Goal: Information Seeking & Learning: Learn about a topic

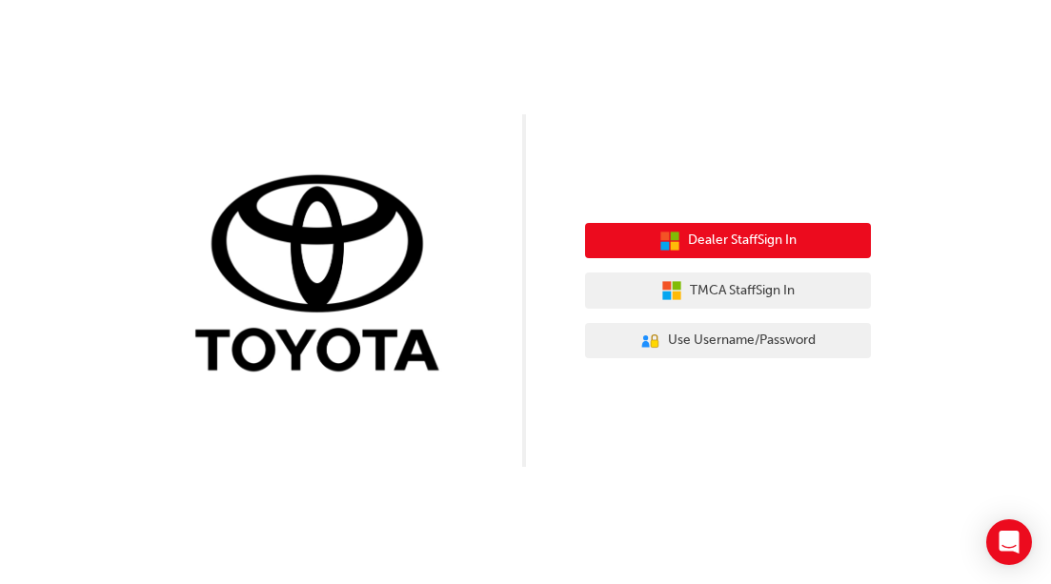
click at [737, 227] on button "Dealer Staff Sign In" at bounding box center [728, 241] width 286 height 36
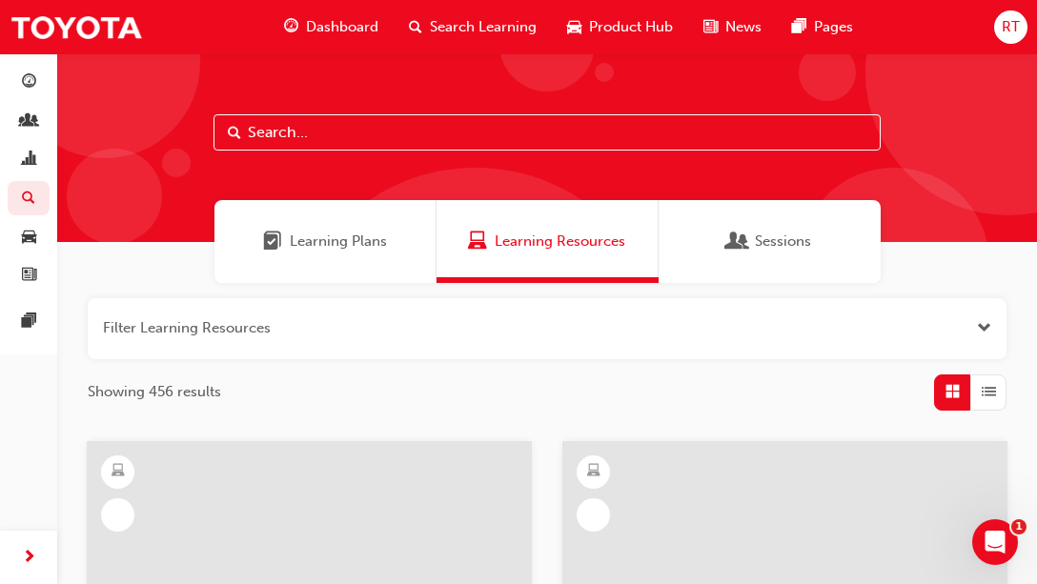
click at [348, 142] on input "text" at bounding box center [547, 132] width 667 height 36
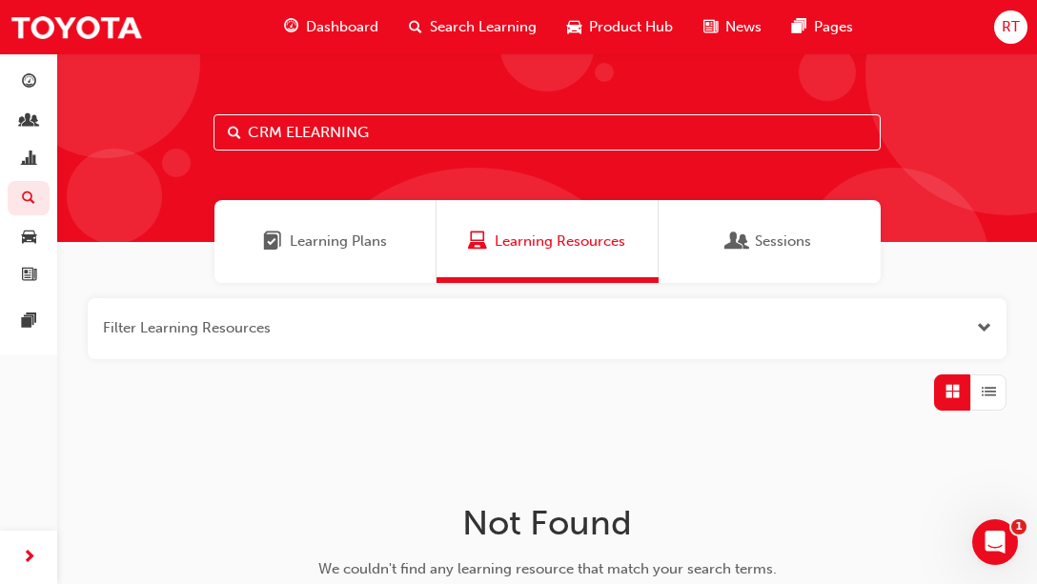
drag, startPoint x: 279, startPoint y: 134, endPoint x: 489, endPoint y: 123, distance: 210.0
click at [483, 125] on input "CRM ELEARNING" at bounding box center [547, 132] width 667 height 36
type input "CRM"
click at [322, 267] on div "Learning Plans" at bounding box center [325, 241] width 222 height 83
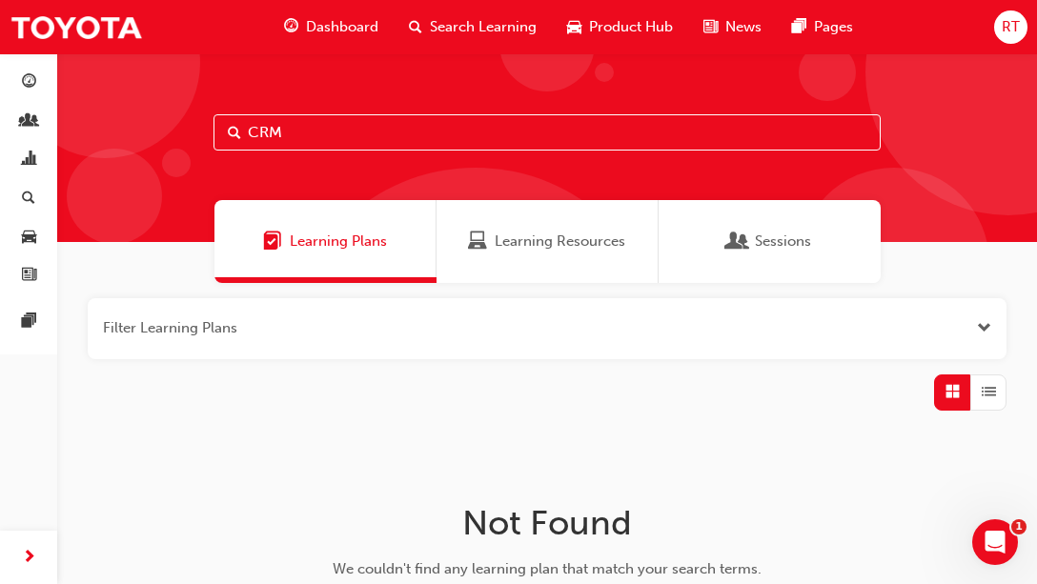
click at [519, 250] on span "Learning Resources" at bounding box center [560, 242] width 131 height 22
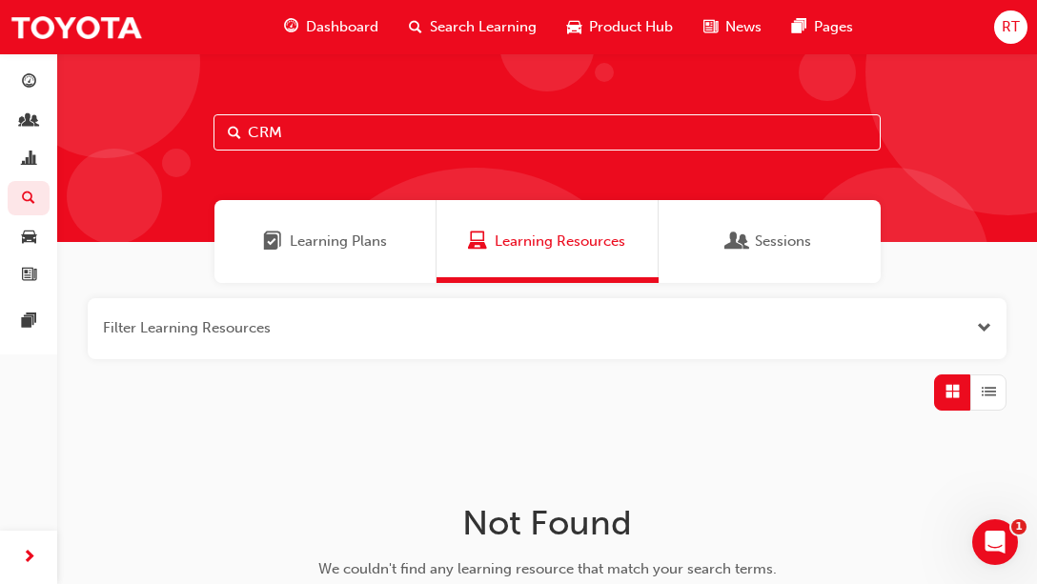
click at [348, 37] on div "Dashboard" at bounding box center [331, 27] width 125 height 39
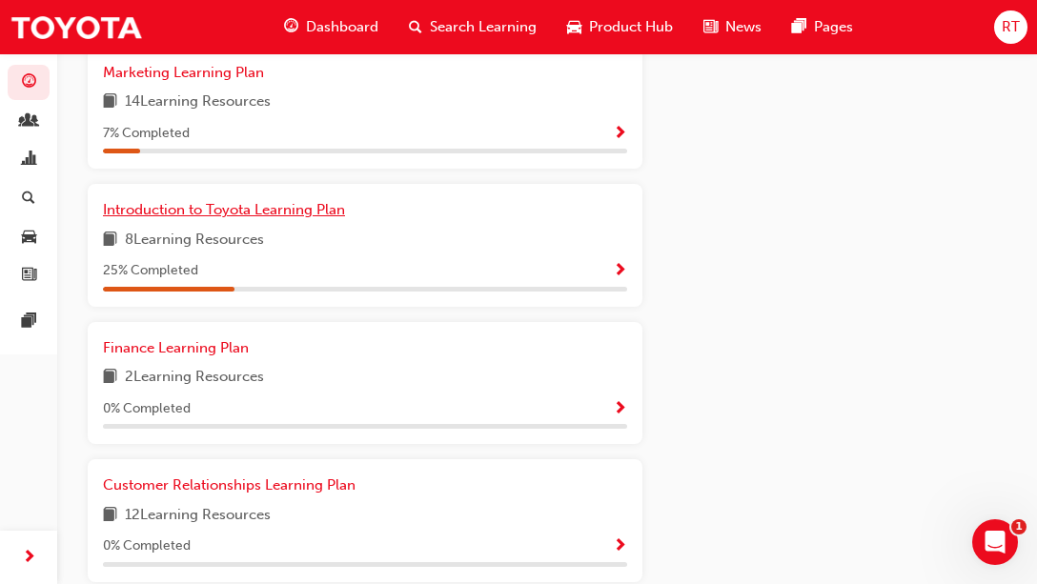
scroll to position [2352, 0]
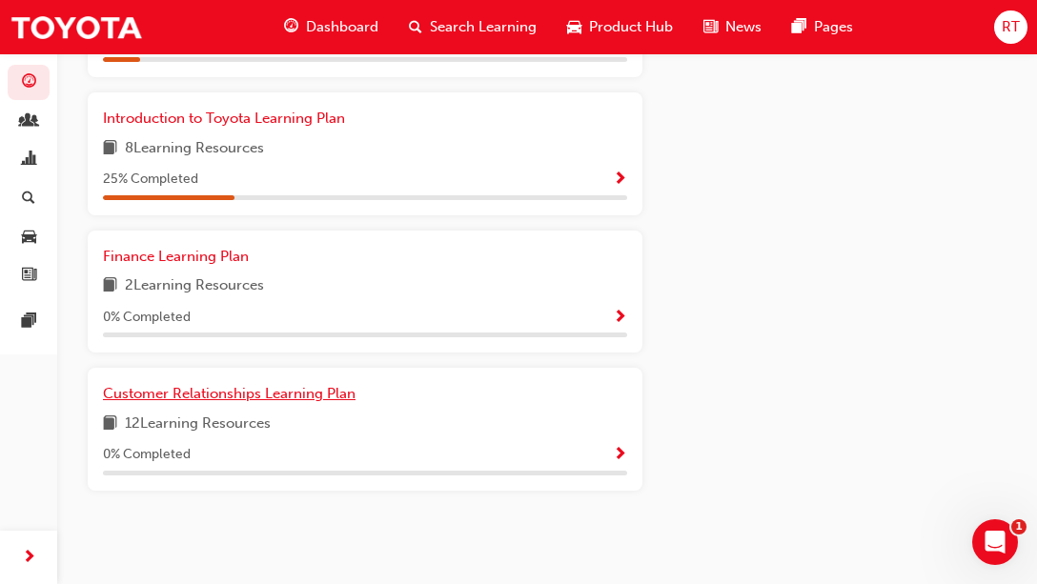
click at [239, 399] on span "Customer Relationships Learning Plan" at bounding box center [229, 393] width 253 height 17
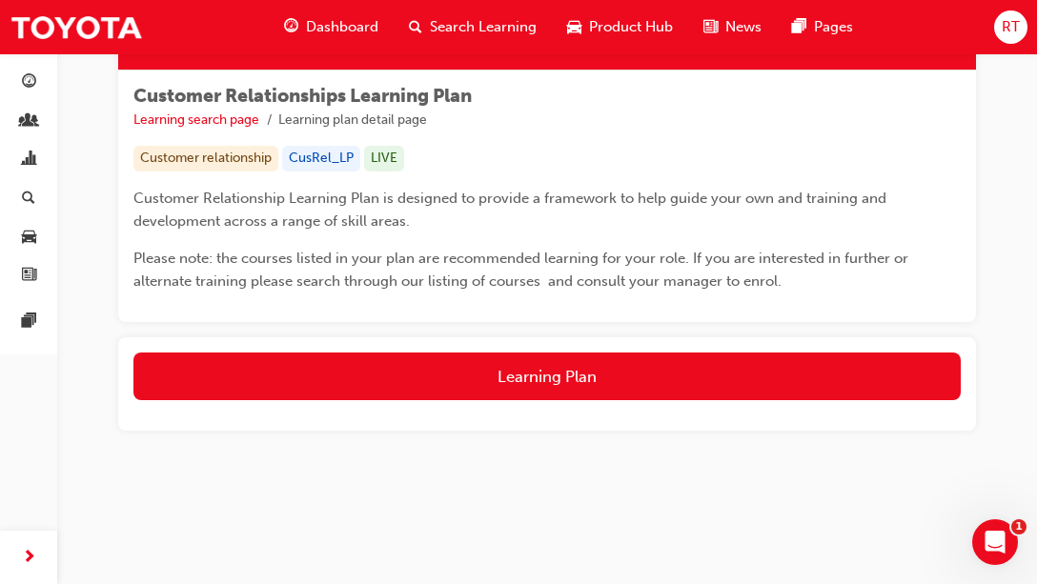
scroll to position [268, 0]
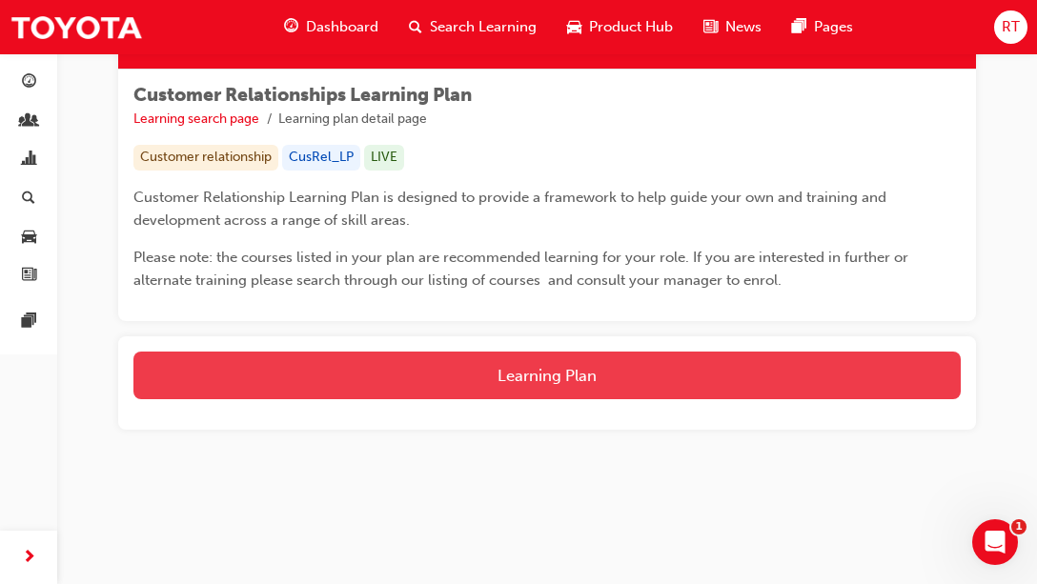
click at [395, 375] on button "Learning Plan" at bounding box center [546, 376] width 827 height 48
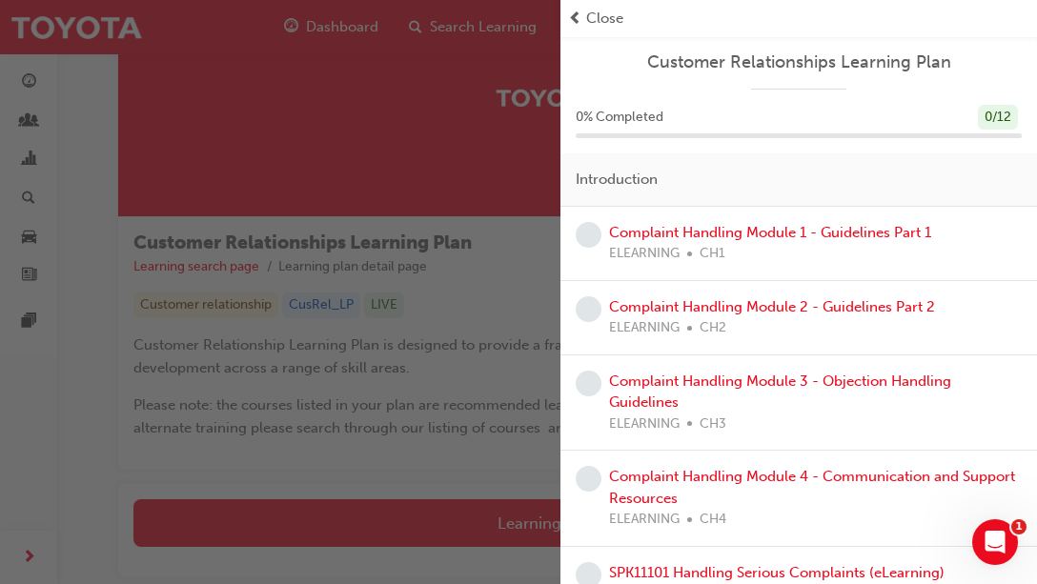
scroll to position [0, 0]
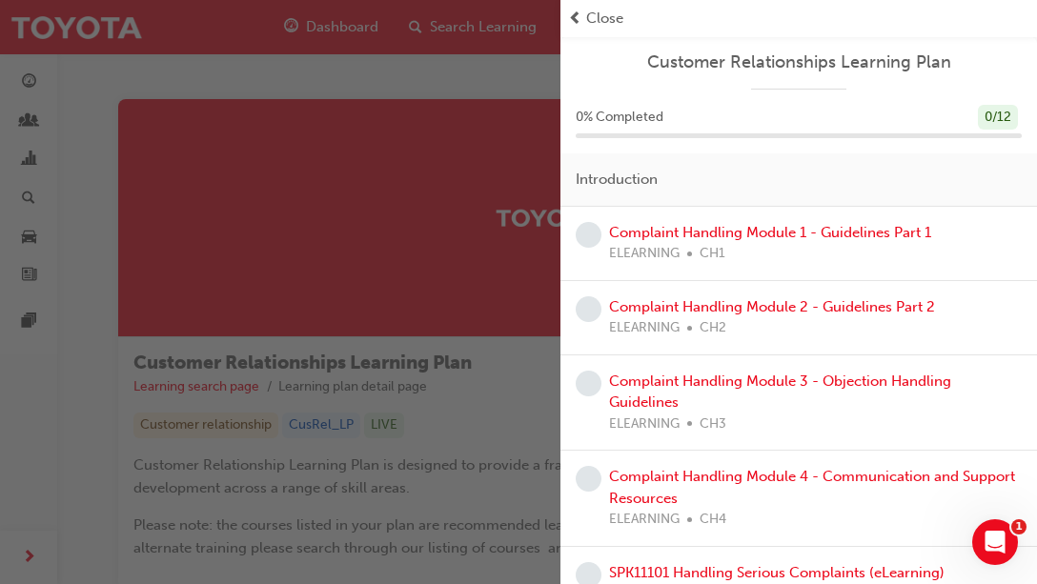
click at [586, 25] on span "Close" at bounding box center [604, 19] width 37 height 22
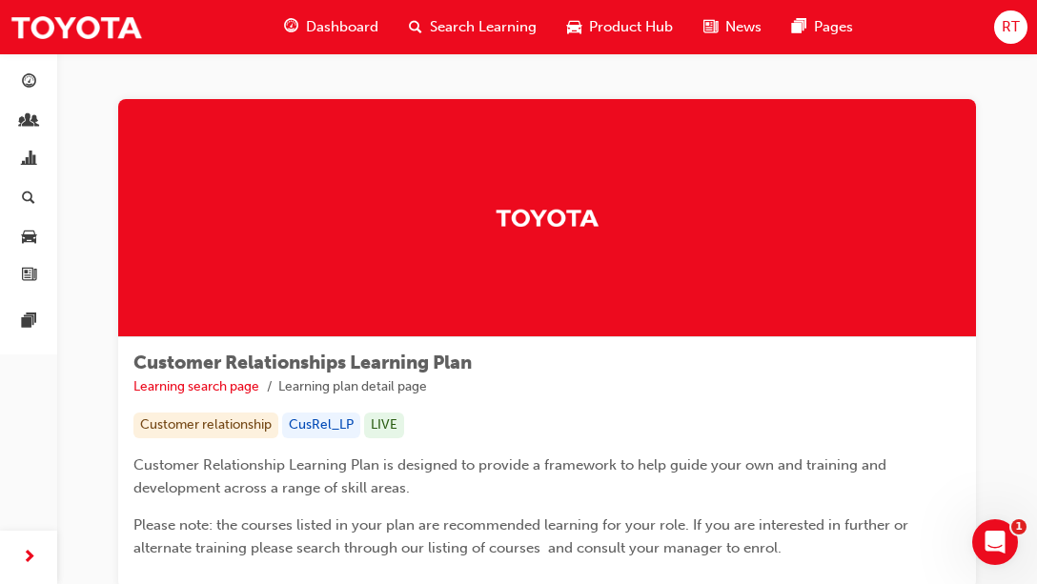
click at [411, 32] on span "search-icon" at bounding box center [415, 27] width 13 height 24
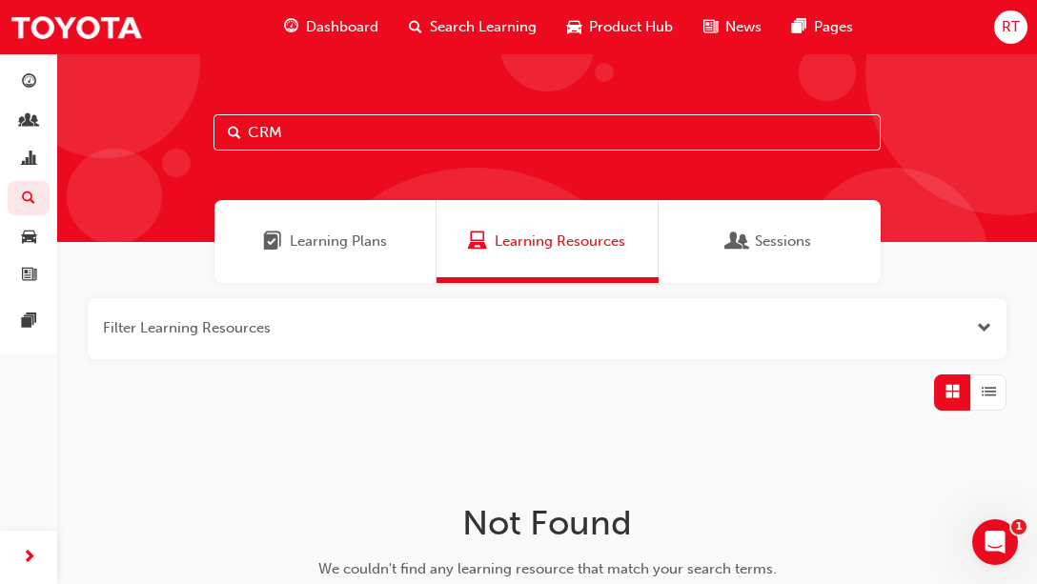
click at [916, 321] on button "button" at bounding box center [547, 328] width 919 height 61
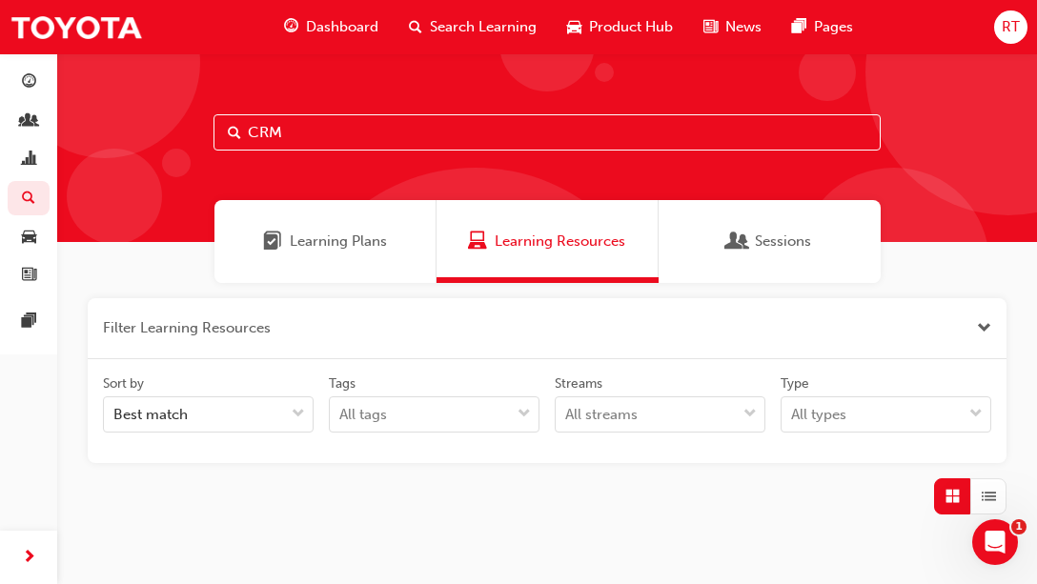
click at [386, 33] on div "Dashboard" at bounding box center [331, 27] width 125 height 39
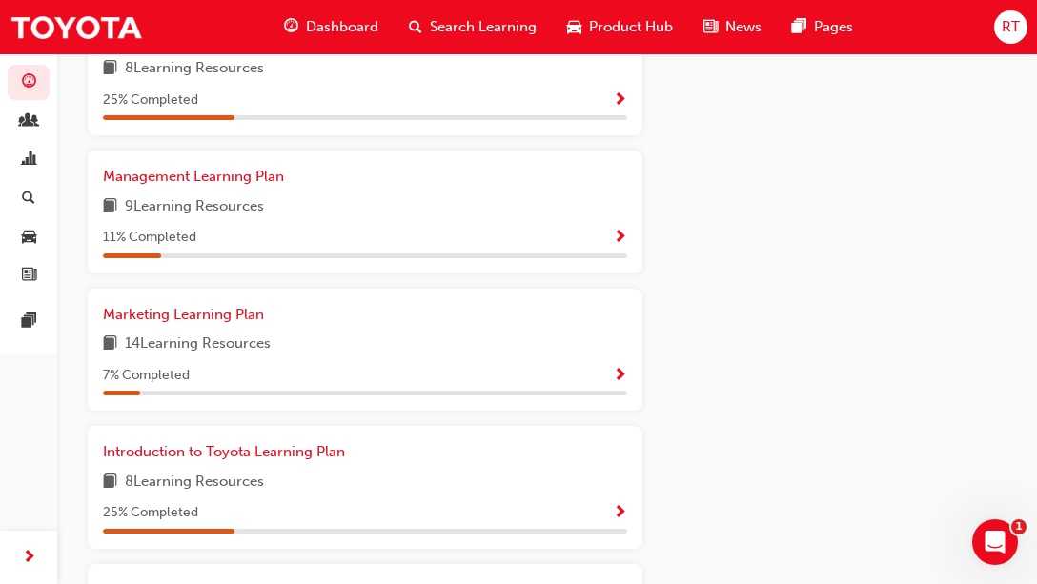
scroll to position [2002, 0]
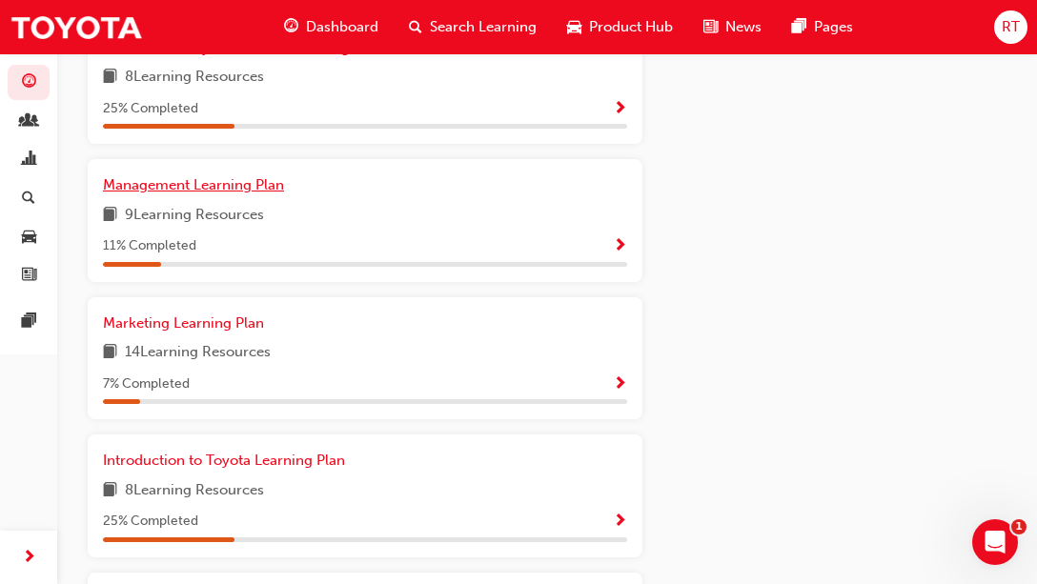
click at [231, 194] on span "Management Learning Plan" at bounding box center [193, 184] width 181 height 17
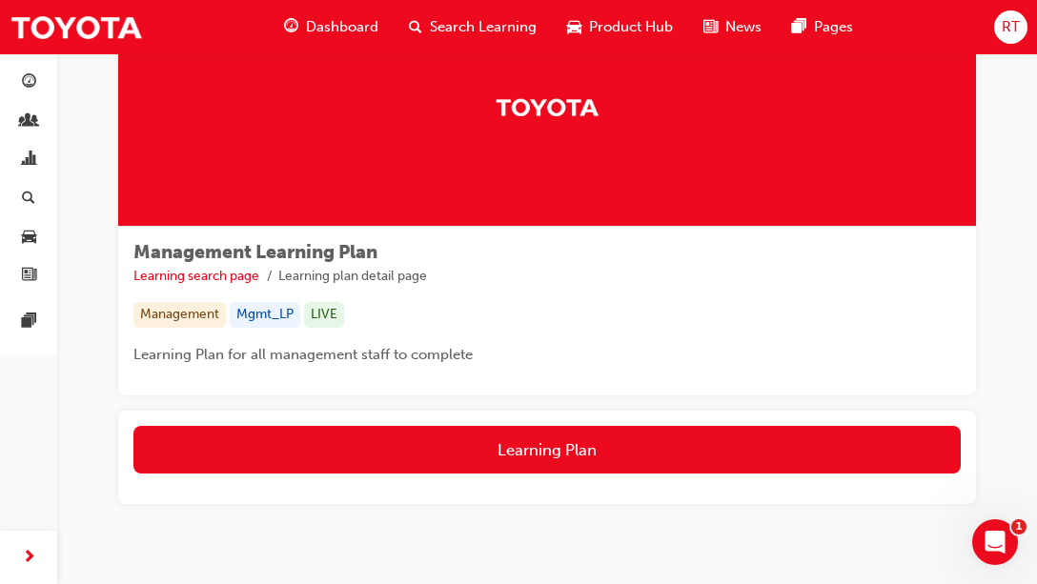
scroll to position [185, 0]
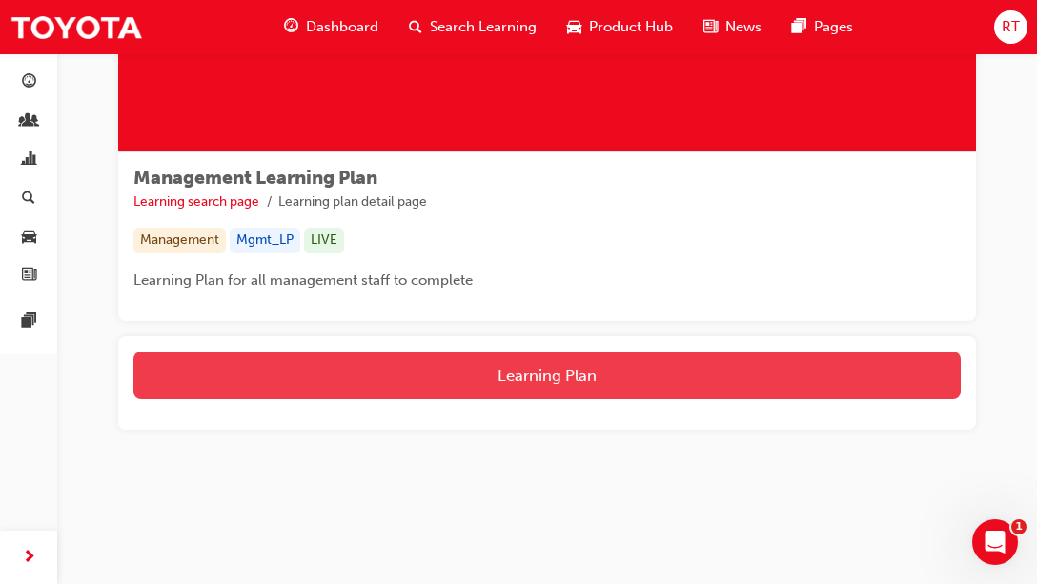
click at [417, 369] on button "Learning Plan" at bounding box center [546, 376] width 827 height 48
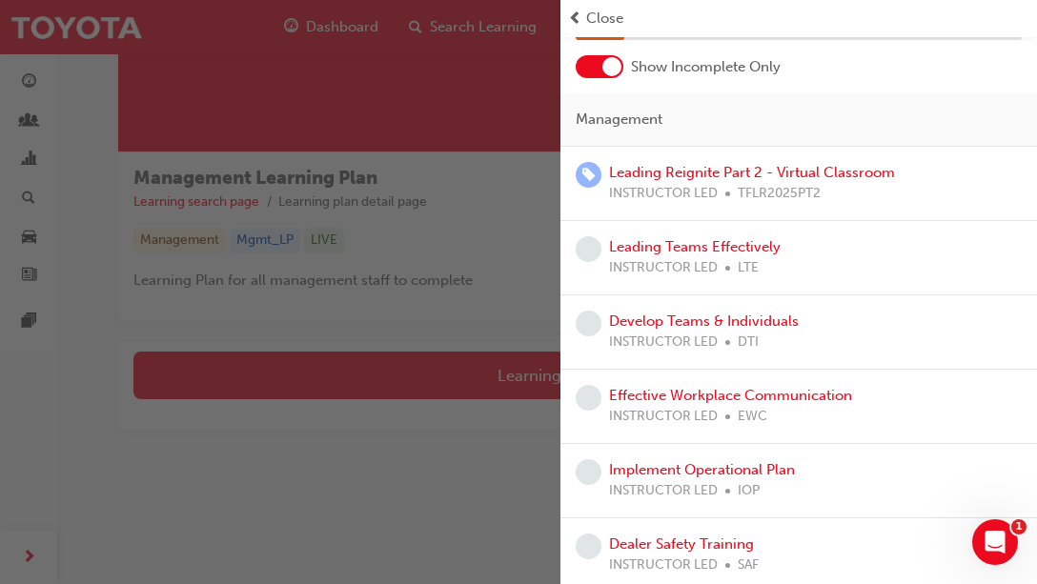
scroll to position [0, 0]
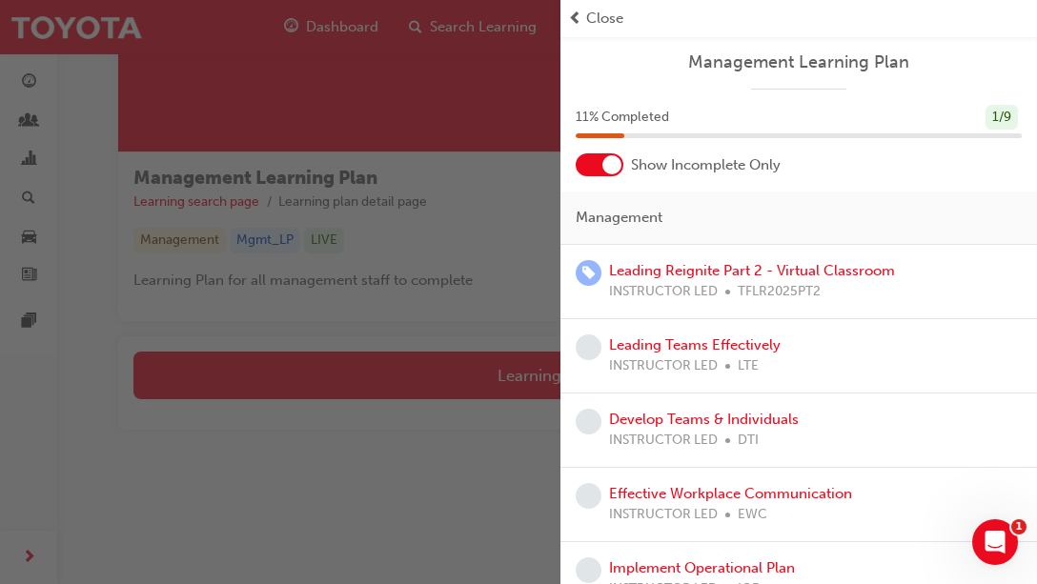
click at [589, 37] on div "Management Learning Plan 11 % Completed 1 / 9 Show Incomplete Only Management L…" at bounding box center [799, 438] width 477 height 804
click at [585, 22] on div "Close" at bounding box center [798, 19] width 461 height 22
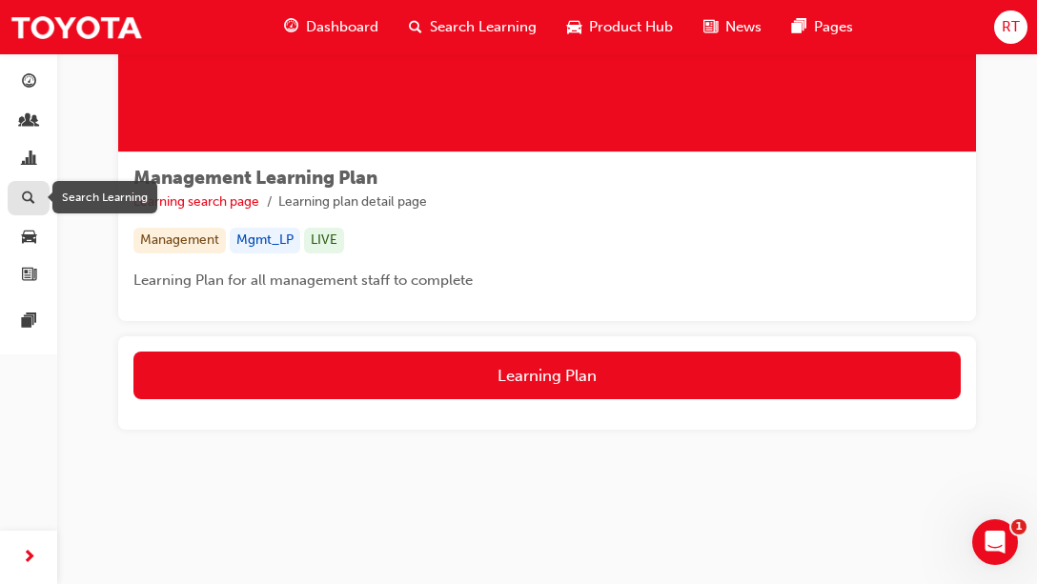
click at [30, 204] on span "search-icon" at bounding box center [28, 199] width 13 height 17
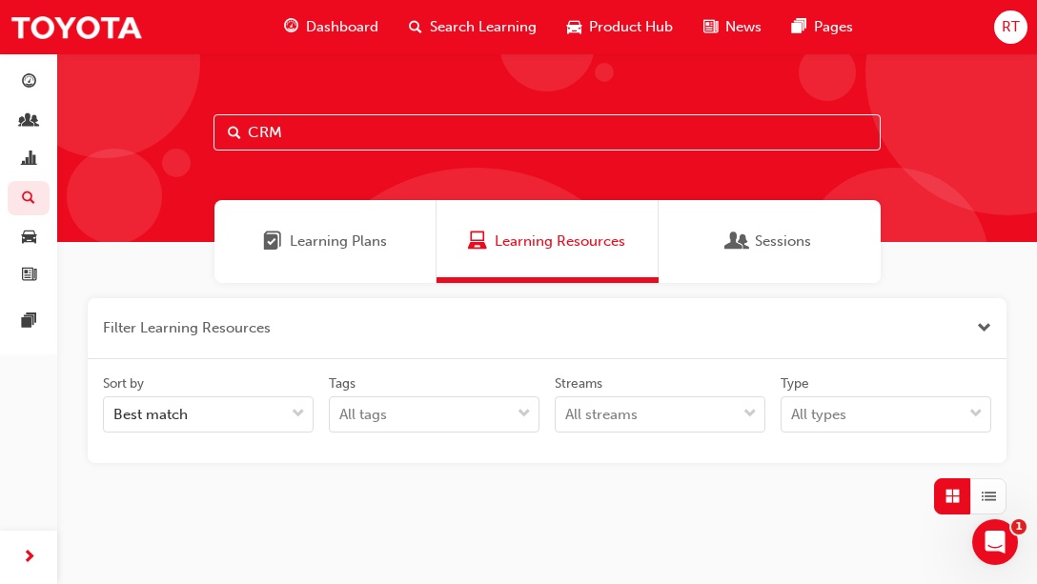
click at [326, 140] on input "CRM" at bounding box center [547, 132] width 667 height 36
click at [39, 84] on div "button" at bounding box center [28, 83] width 23 height 24
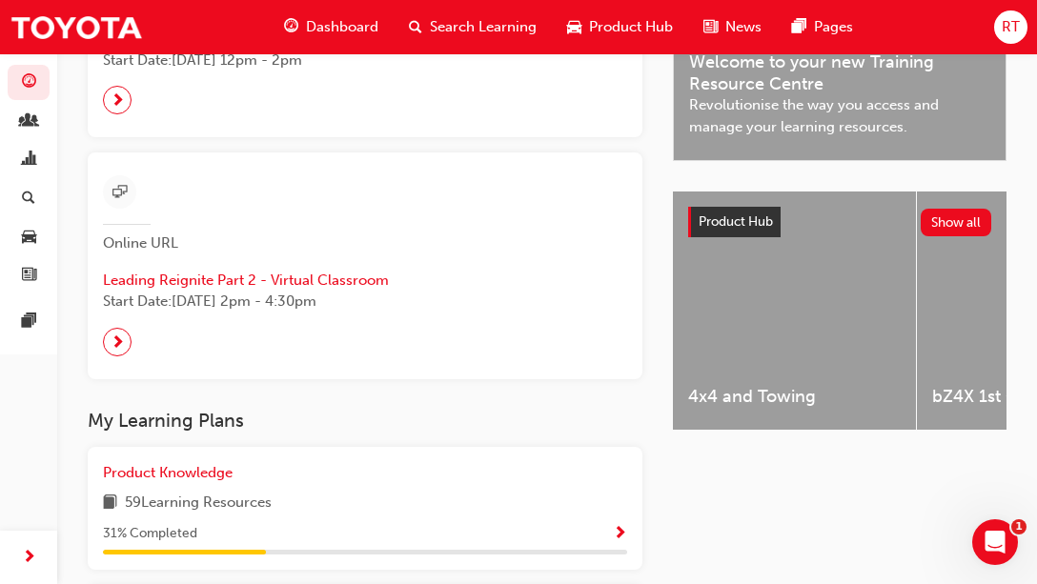
scroll to position [667, 0]
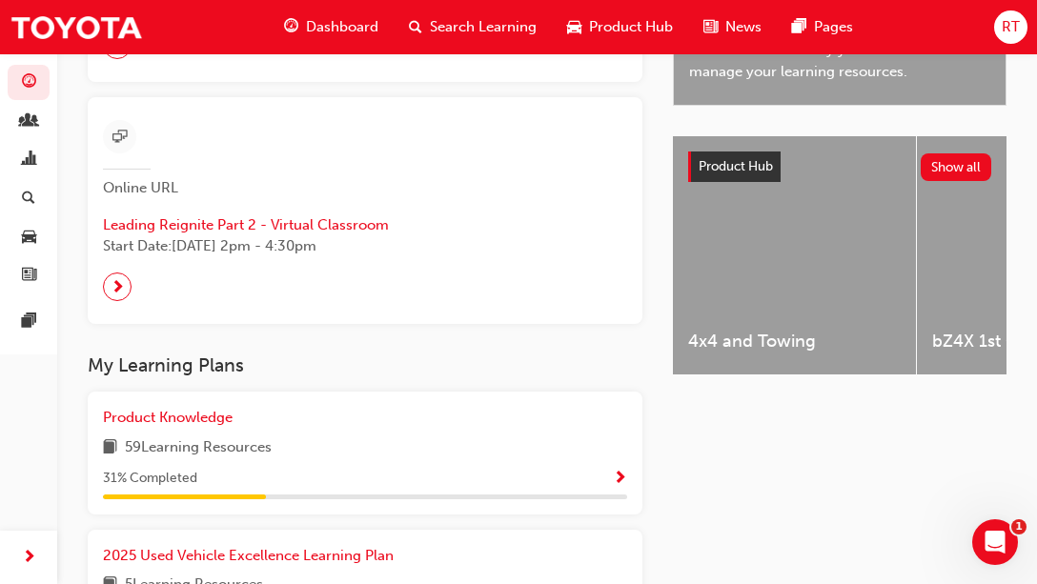
click at [486, 24] on span "Search Learning" at bounding box center [483, 27] width 107 height 22
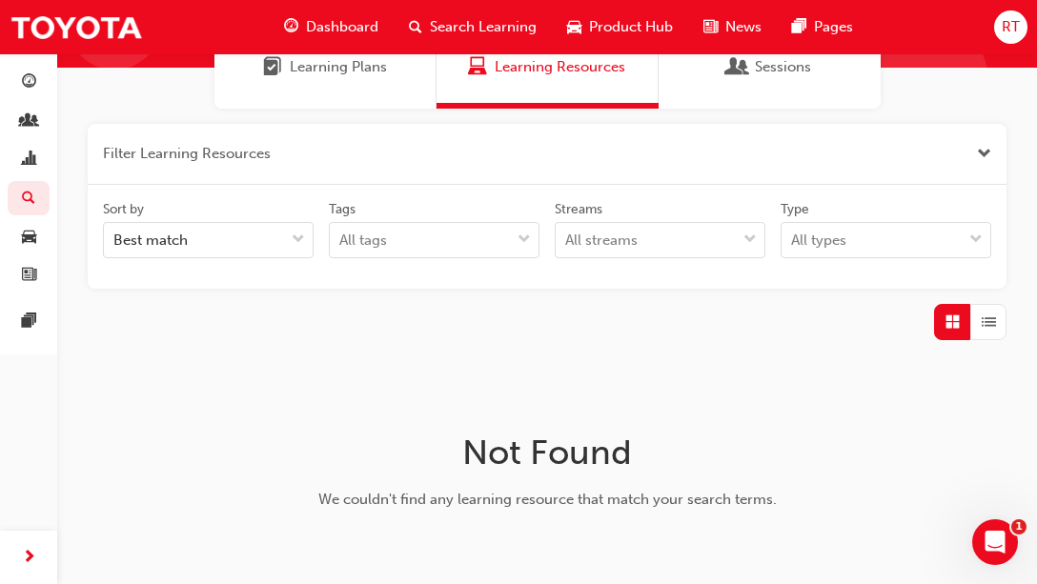
scroll to position [14, 0]
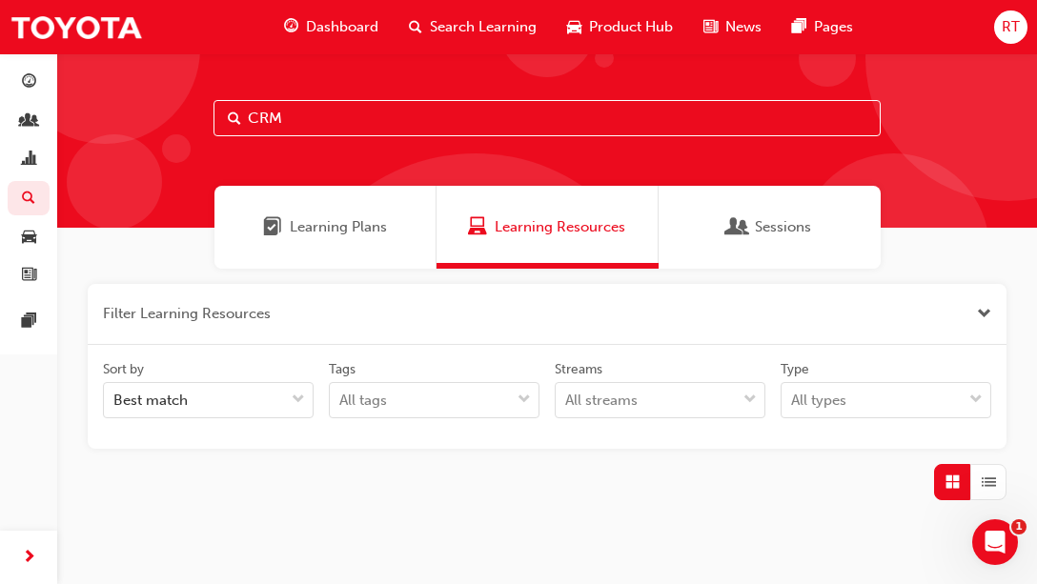
drag, startPoint x: 261, startPoint y: 123, endPoint x: 296, endPoint y: 122, distance: 35.3
click at [288, 122] on input "CRM" at bounding box center [547, 118] width 667 height 36
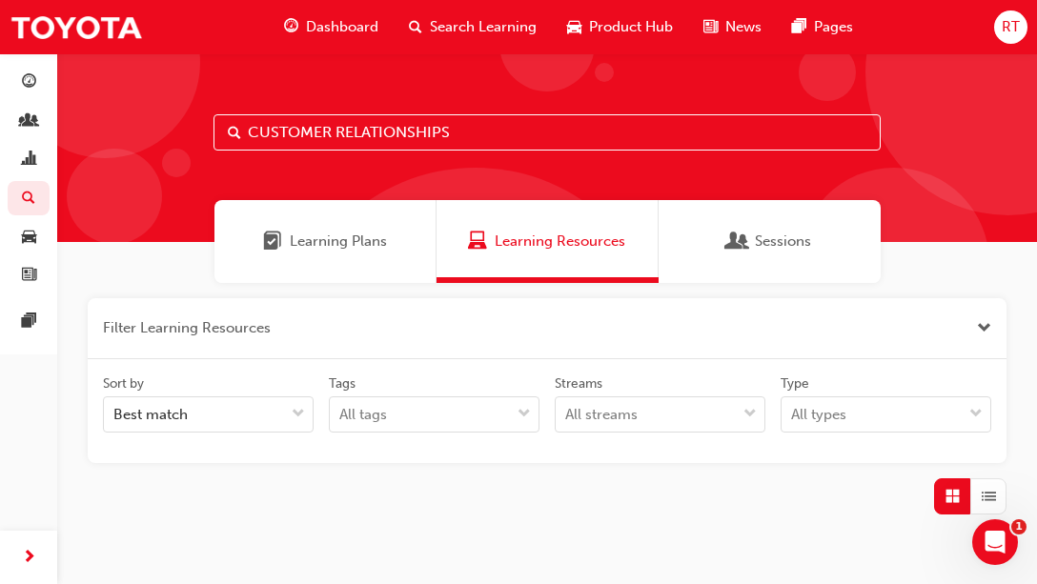
type input "CUSTOMER RELATIONSHIPS"
click at [299, 247] on span "Learning Plans" at bounding box center [338, 242] width 97 height 22
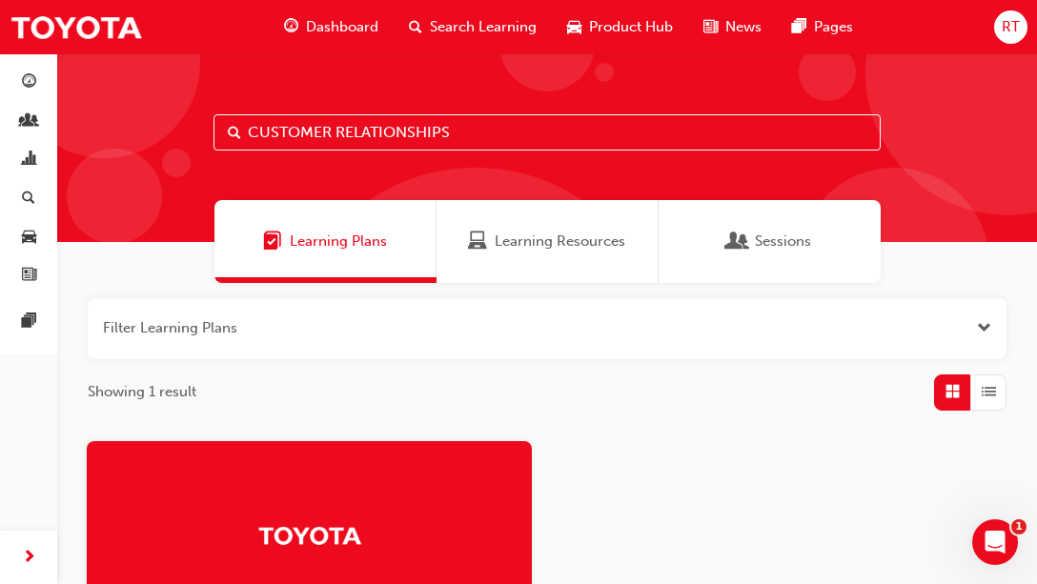
click at [463, 137] on input "CUSTOMER RELATIONSHIPS" at bounding box center [547, 132] width 667 height 36
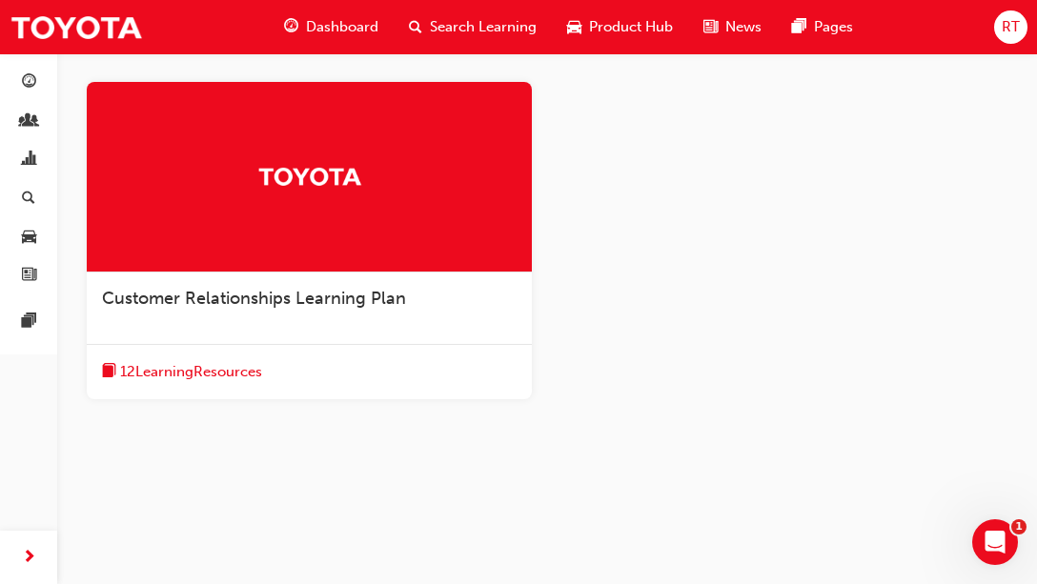
click at [348, 305] on span "Customer Relationships Learning Plan" at bounding box center [254, 298] width 304 height 21
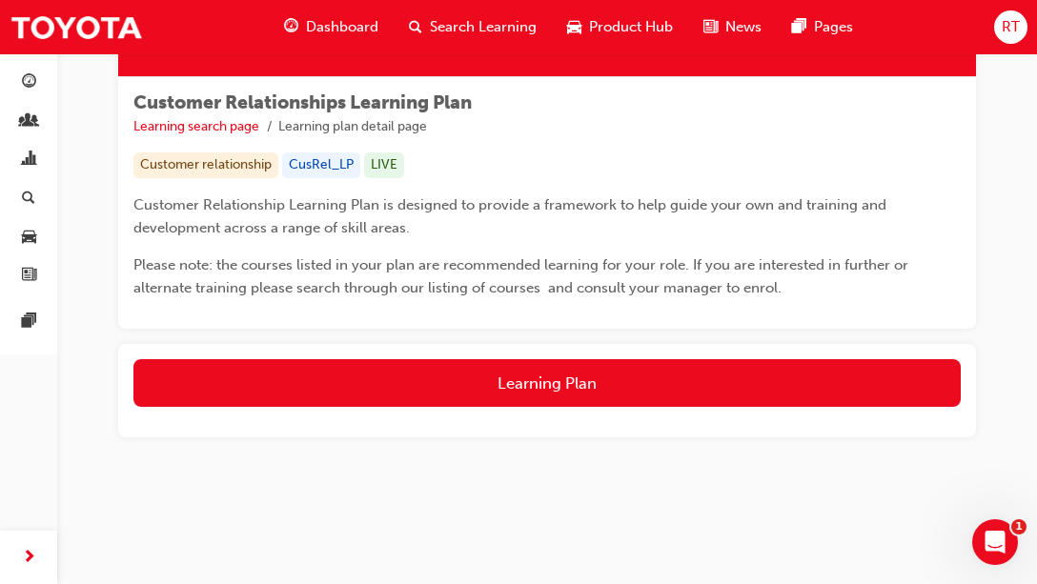
scroll to position [268, 0]
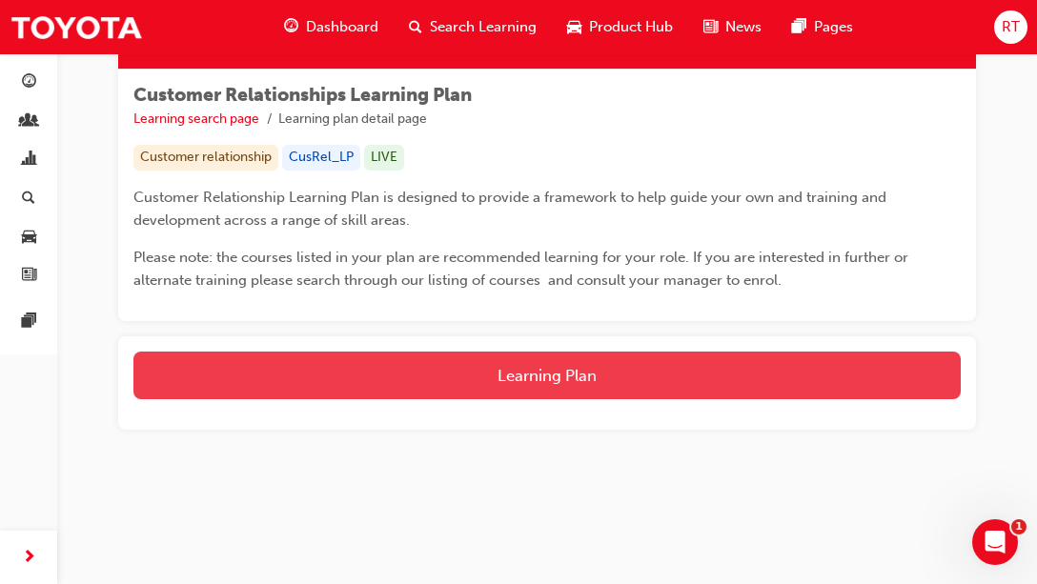
click at [505, 367] on button "Learning Plan" at bounding box center [546, 376] width 827 height 48
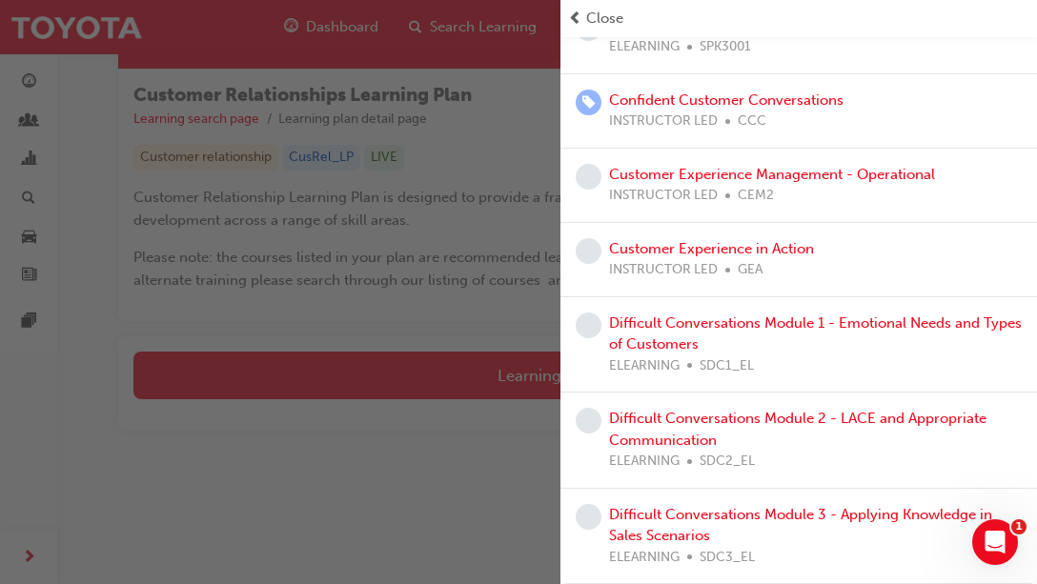
scroll to position [0, 0]
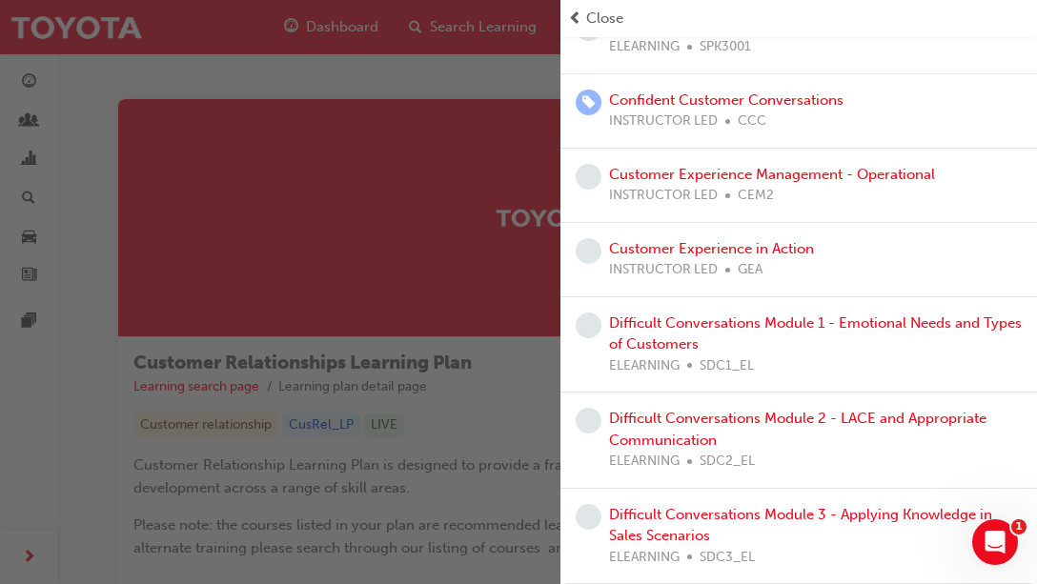
click at [415, 277] on div "button" at bounding box center [280, 292] width 561 height 584
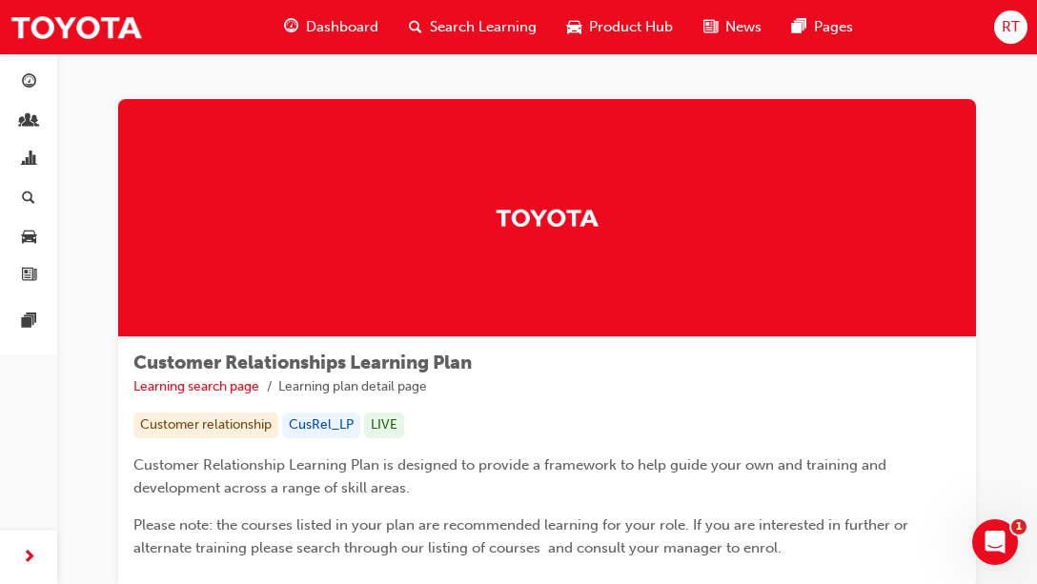
click at [627, 33] on span "Product Hub" at bounding box center [631, 27] width 84 height 22
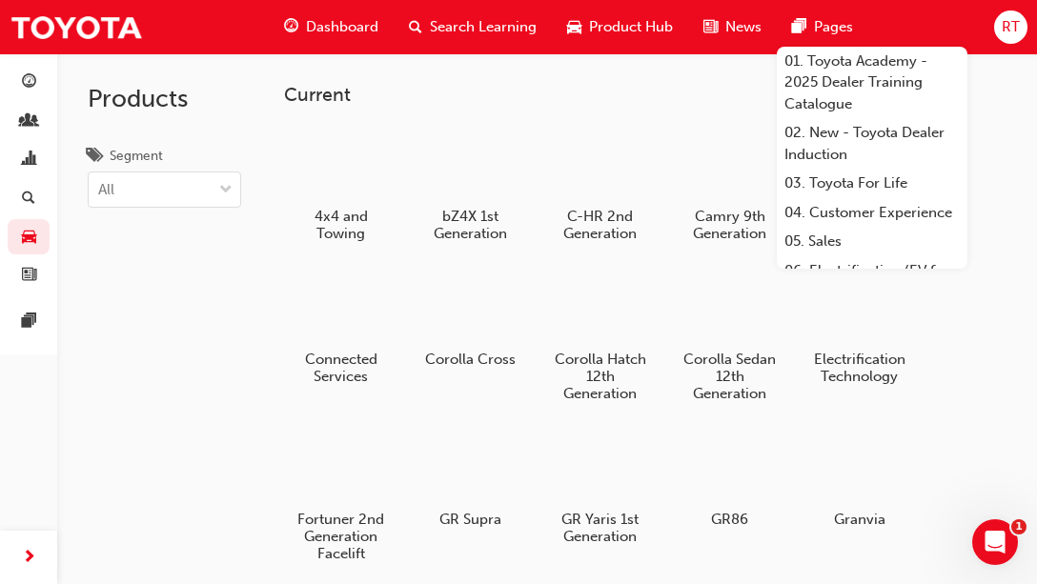
click at [792, 31] on span "pages-icon" at bounding box center [799, 27] width 14 height 24
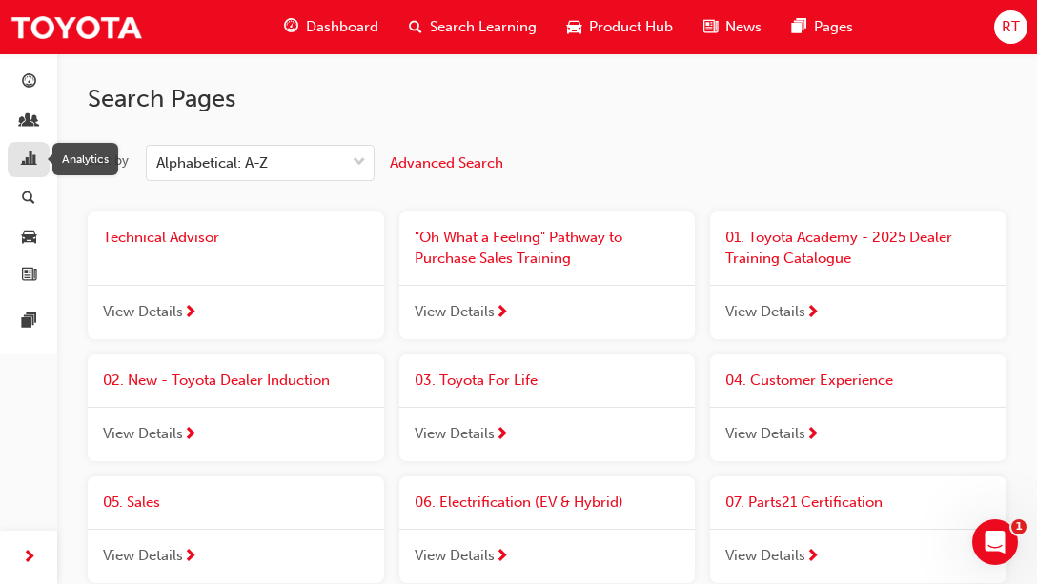
click at [30, 158] on span "chart-icon" at bounding box center [29, 160] width 14 height 17
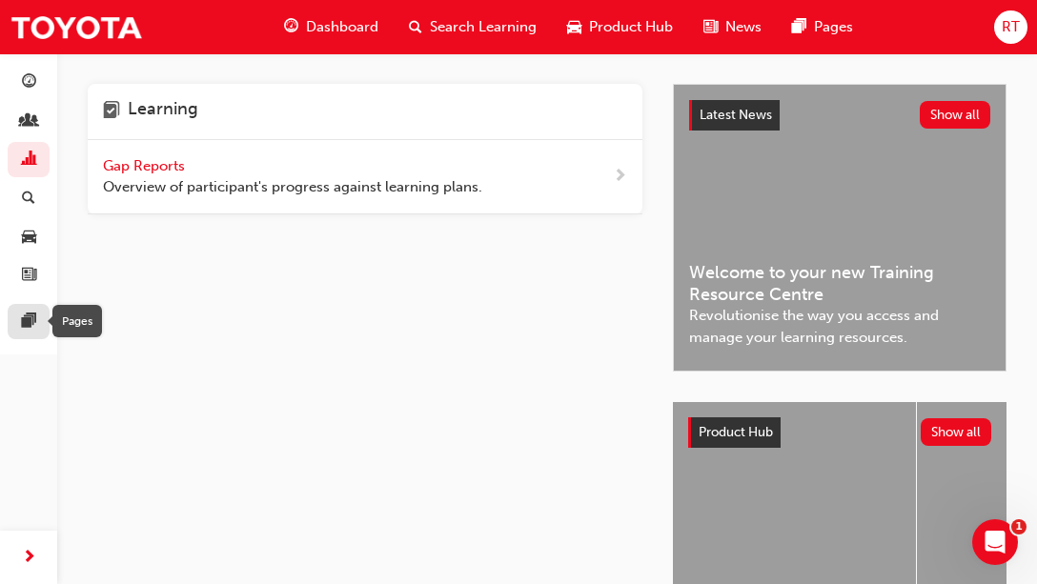
click at [30, 318] on span "pages-icon" at bounding box center [29, 322] width 14 height 17
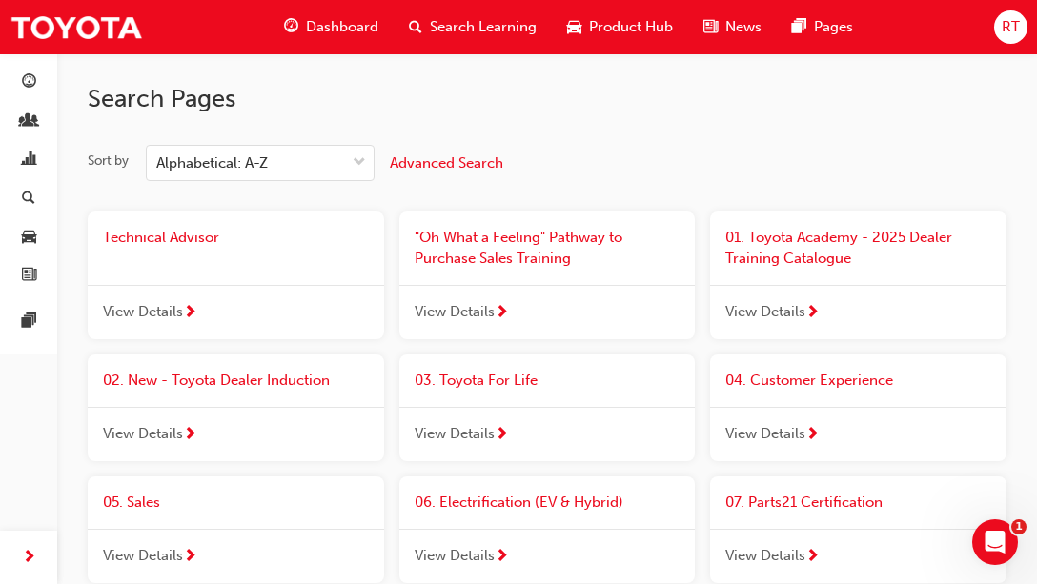
click at [768, 432] on span "View Details" at bounding box center [765, 434] width 80 height 22
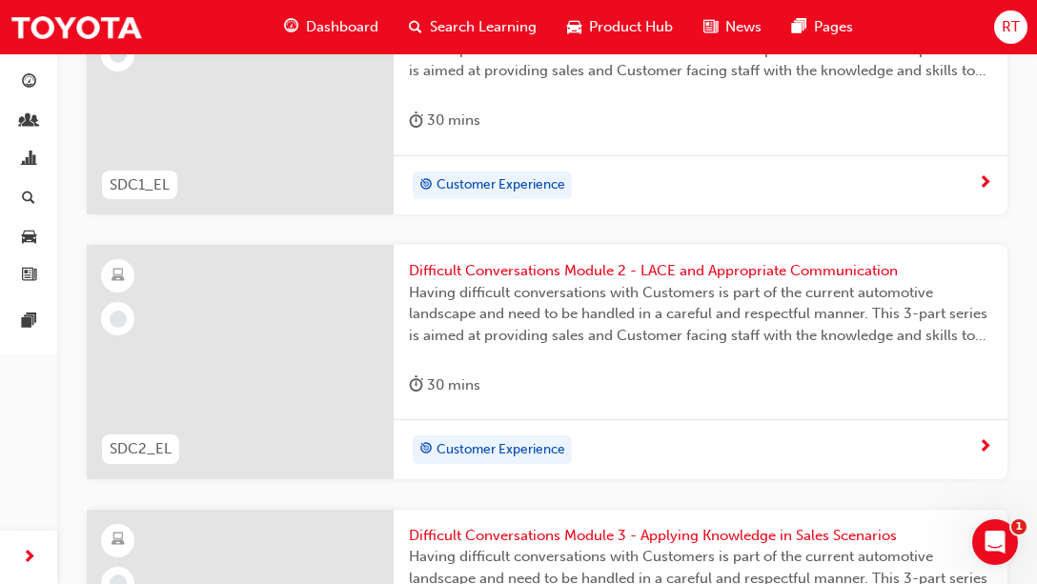
click at [342, 31] on span "Dashboard" at bounding box center [342, 27] width 72 height 22
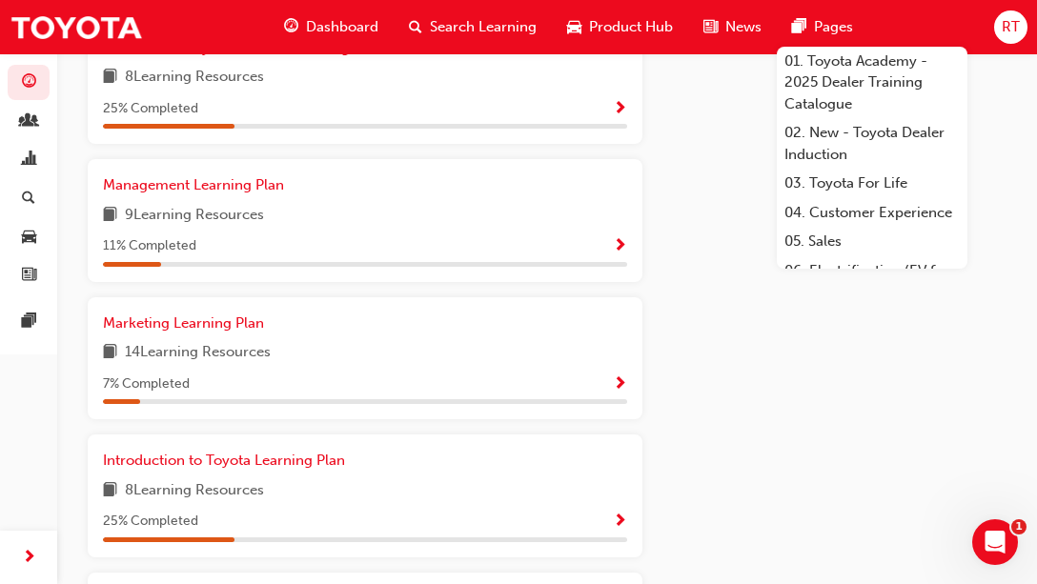
scroll to position [2097, 0]
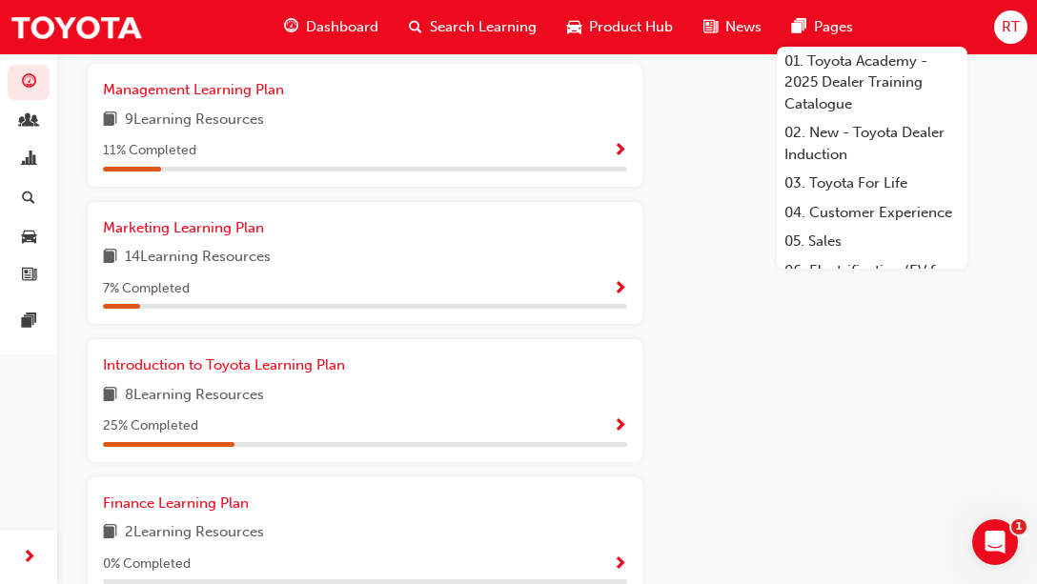
click at [481, 24] on span "Search Learning" at bounding box center [483, 27] width 107 height 22
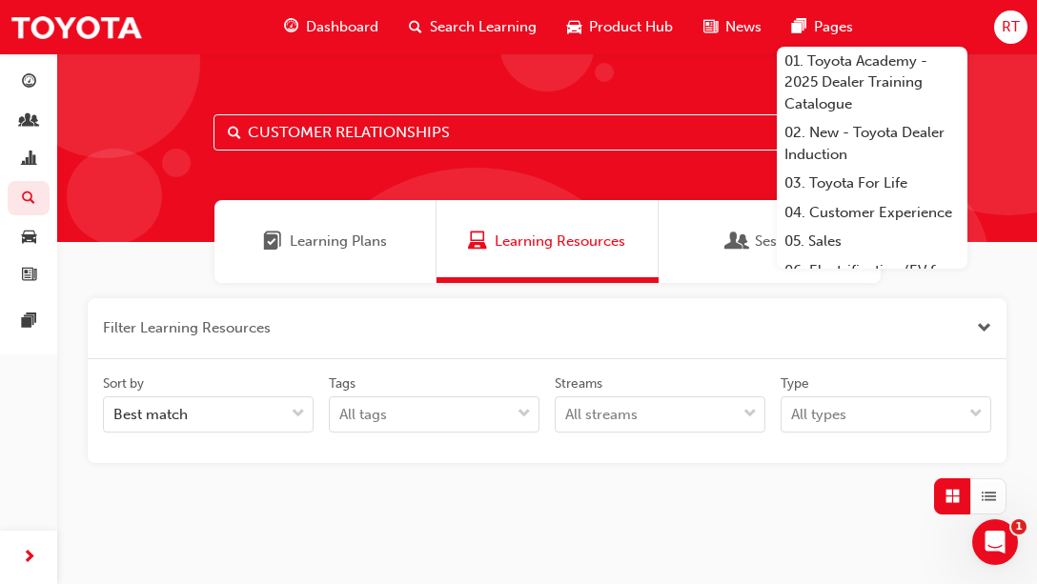
drag, startPoint x: 338, startPoint y: 133, endPoint x: 498, endPoint y: 138, distance: 159.3
click at [483, 141] on input "CUSTOMER RELATIONSHIPS" at bounding box center [547, 132] width 667 height 36
type input "CUSTOMER"
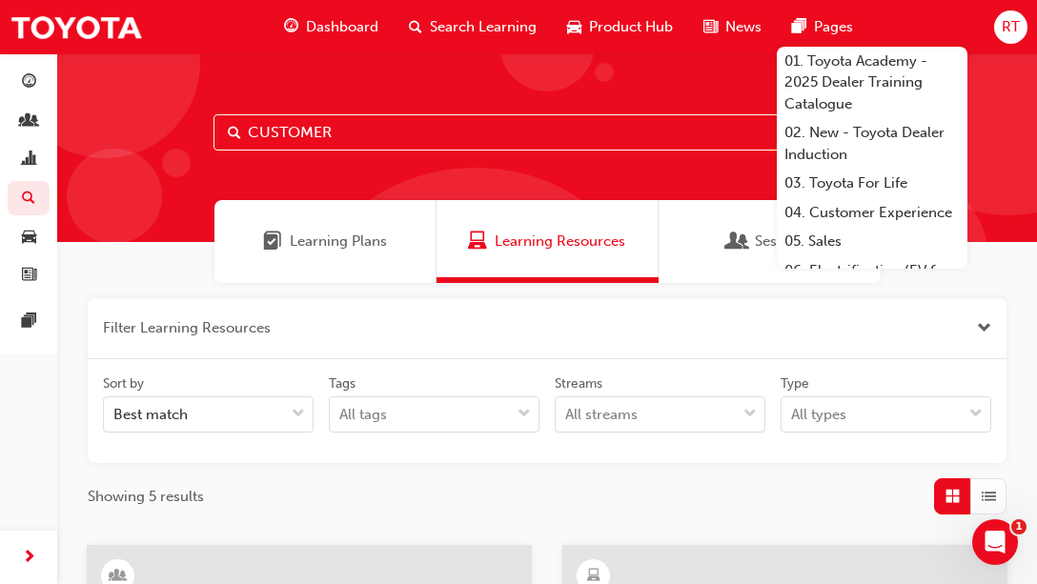
click at [338, 262] on div "Learning Plans" at bounding box center [325, 241] width 222 height 83
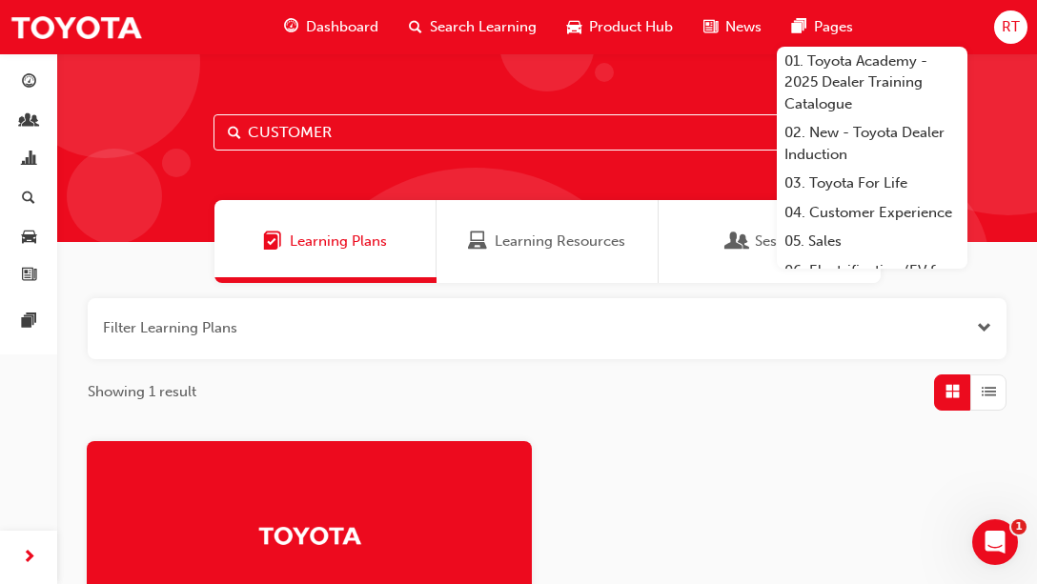
scroll to position [359, 0]
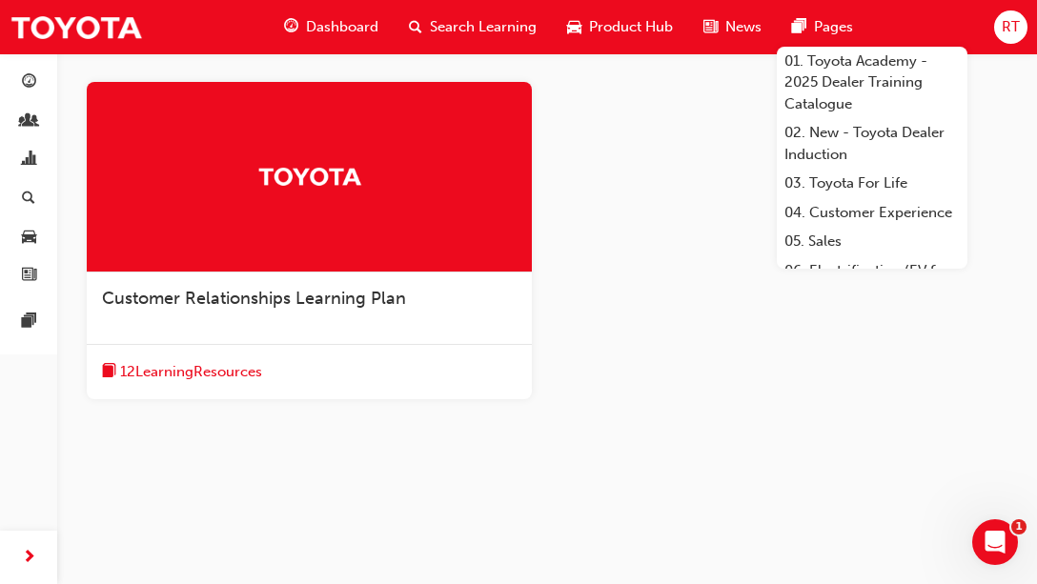
click at [222, 305] on span "Customer Relationships Learning Plan" at bounding box center [254, 298] width 304 height 21
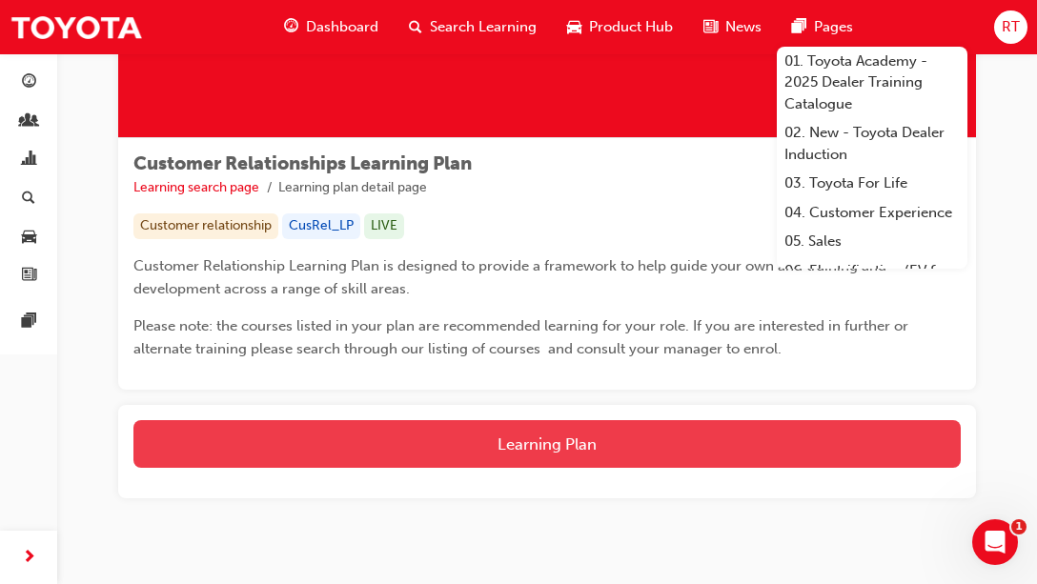
scroll to position [268, 0]
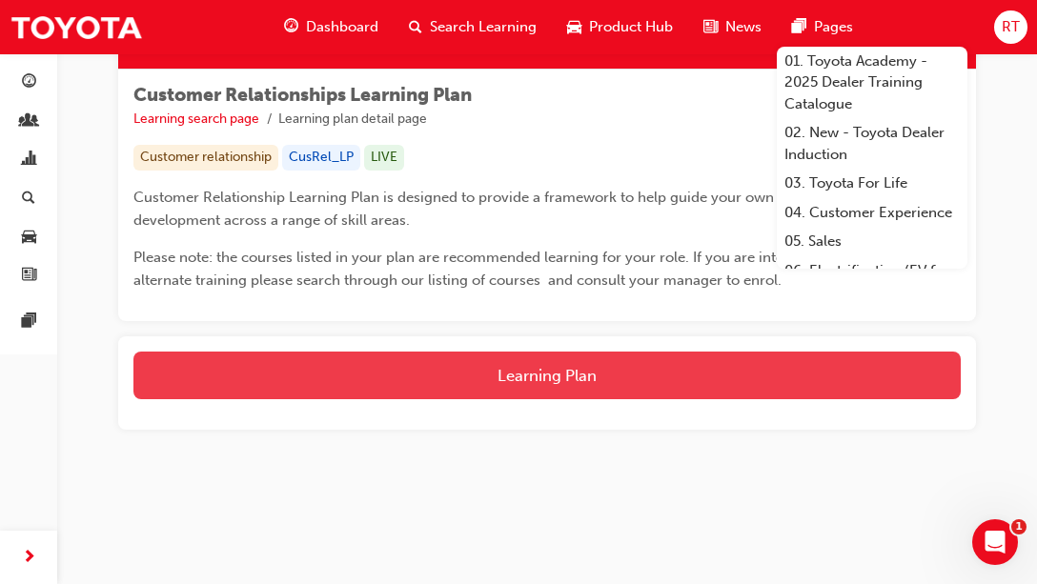
click at [520, 363] on button "Learning Plan" at bounding box center [546, 376] width 827 height 48
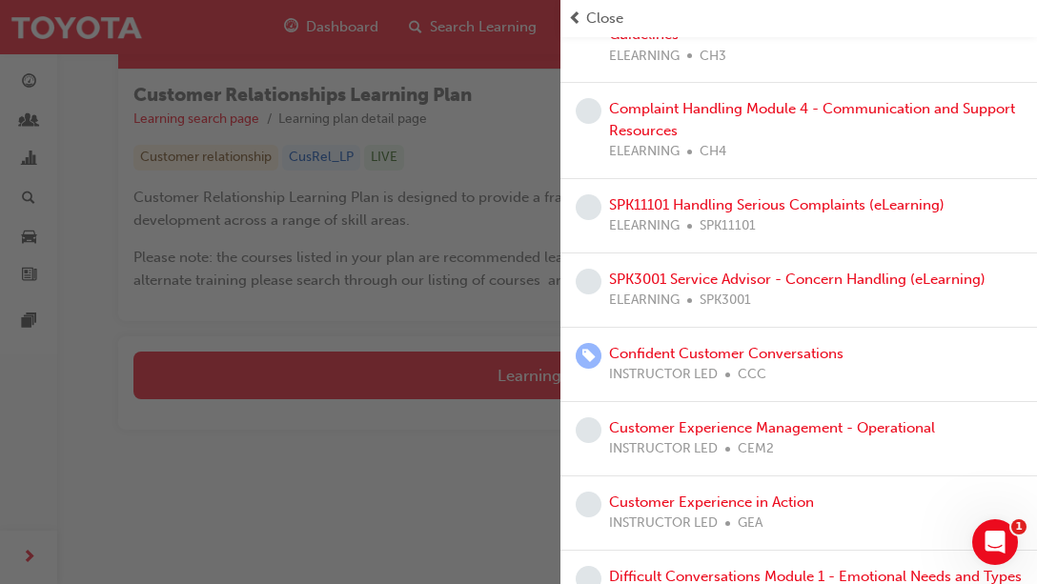
scroll to position [0, 0]
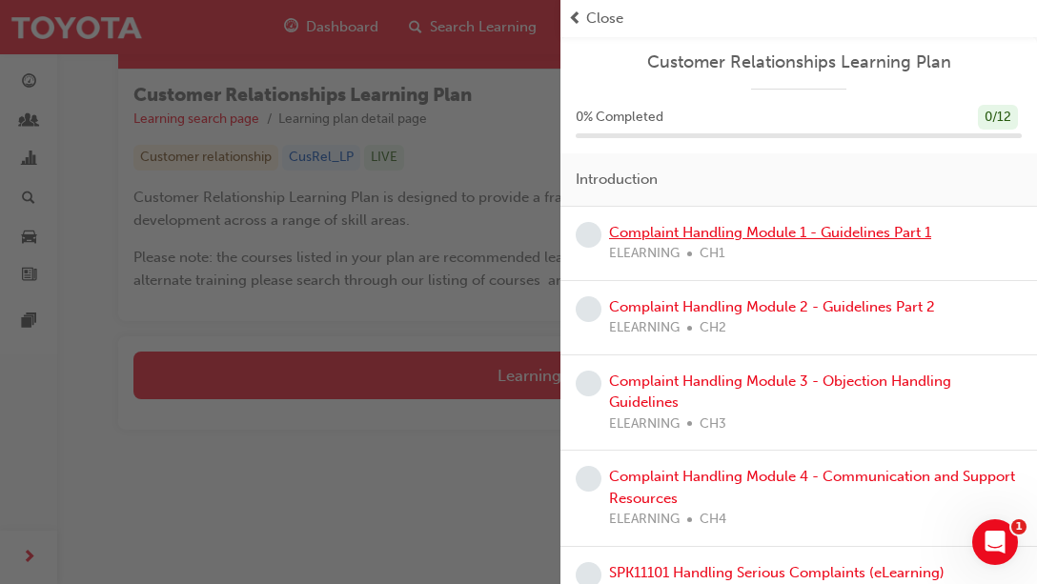
click at [713, 231] on link "Complaint Handling Module 1 - Guidelines Part 1" at bounding box center [770, 232] width 322 height 17
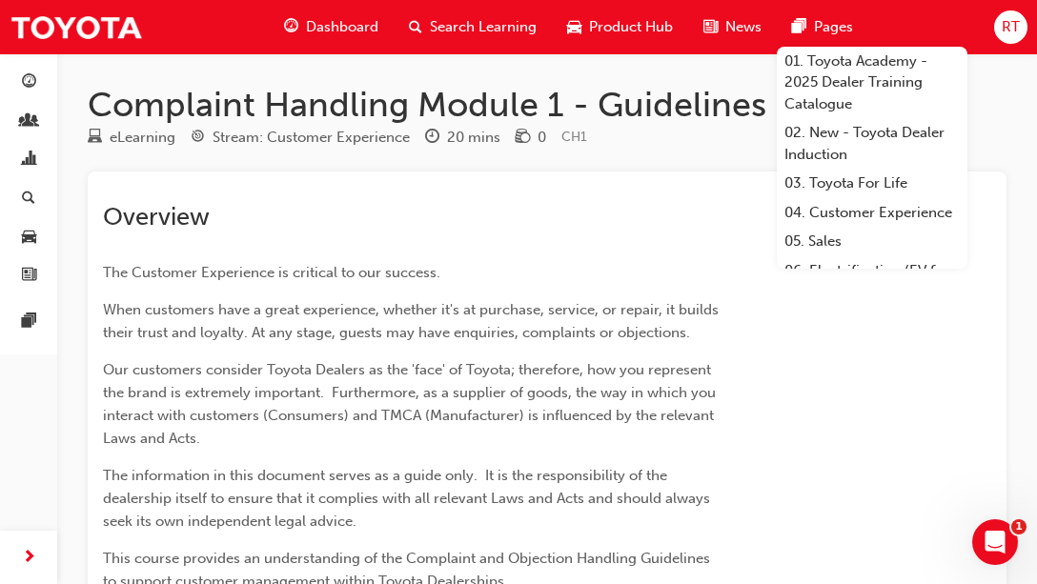
click at [569, 268] on p "The Customer Experience is critical to our success." at bounding box center [413, 272] width 620 height 23
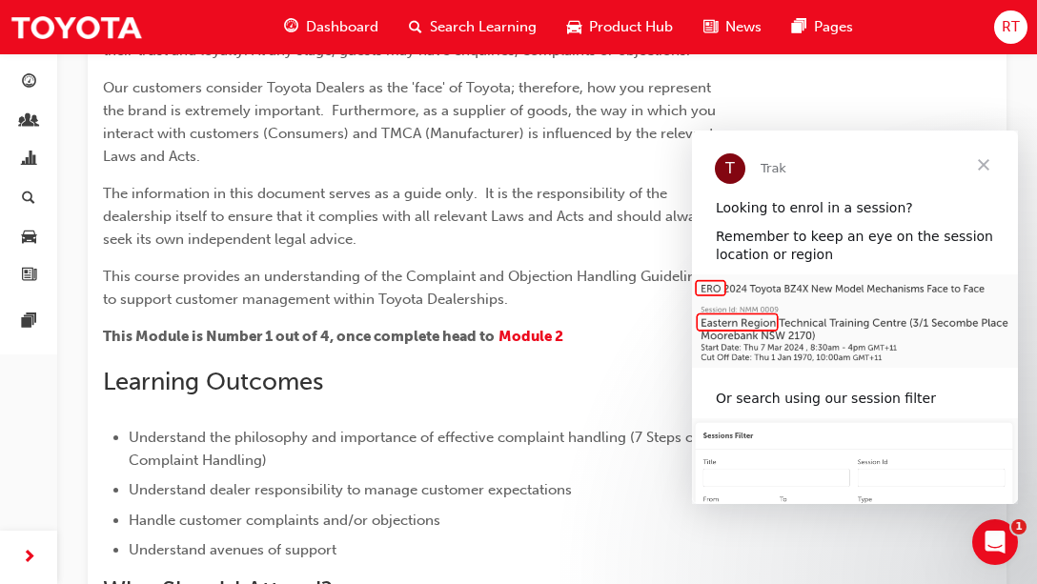
scroll to position [286, 0]
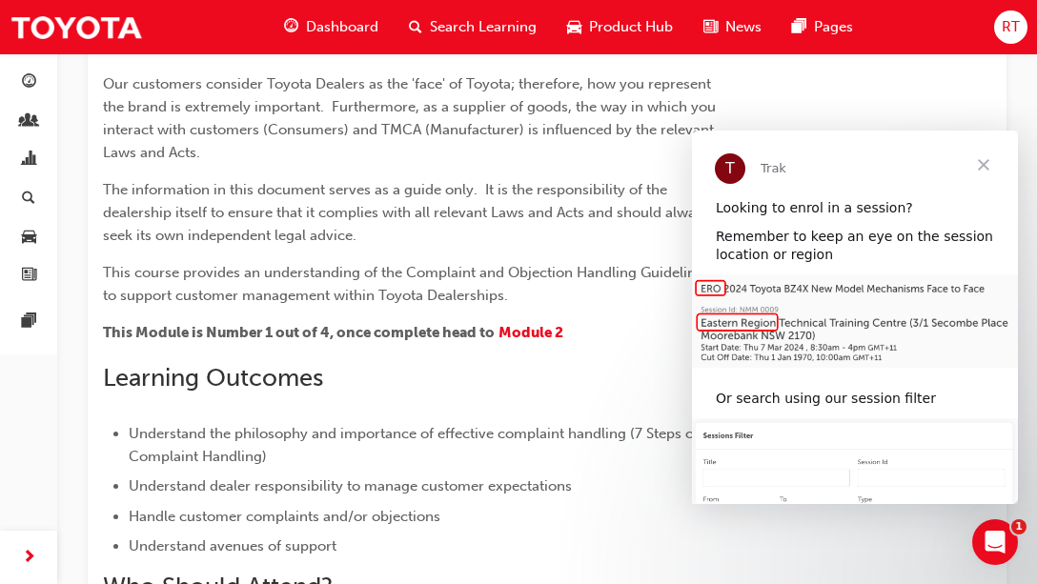
click at [981, 165] on span "Close" at bounding box center [983, 165] width 69 height 69
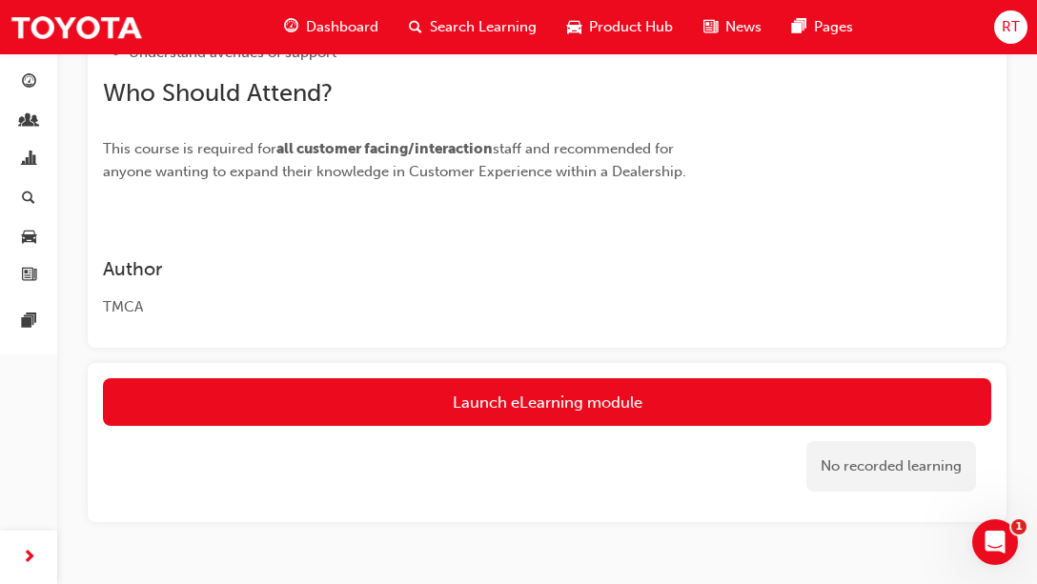
scroll to position [842, 0]
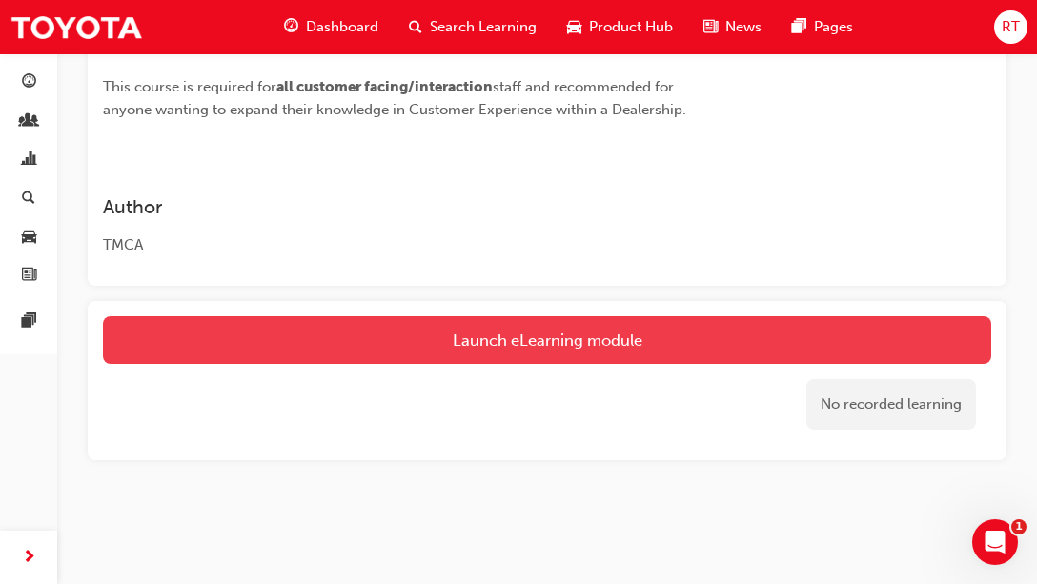
click at [188, 360] on link "Launch eLearning module" at bounding box center [547, 340] width 888 height 48
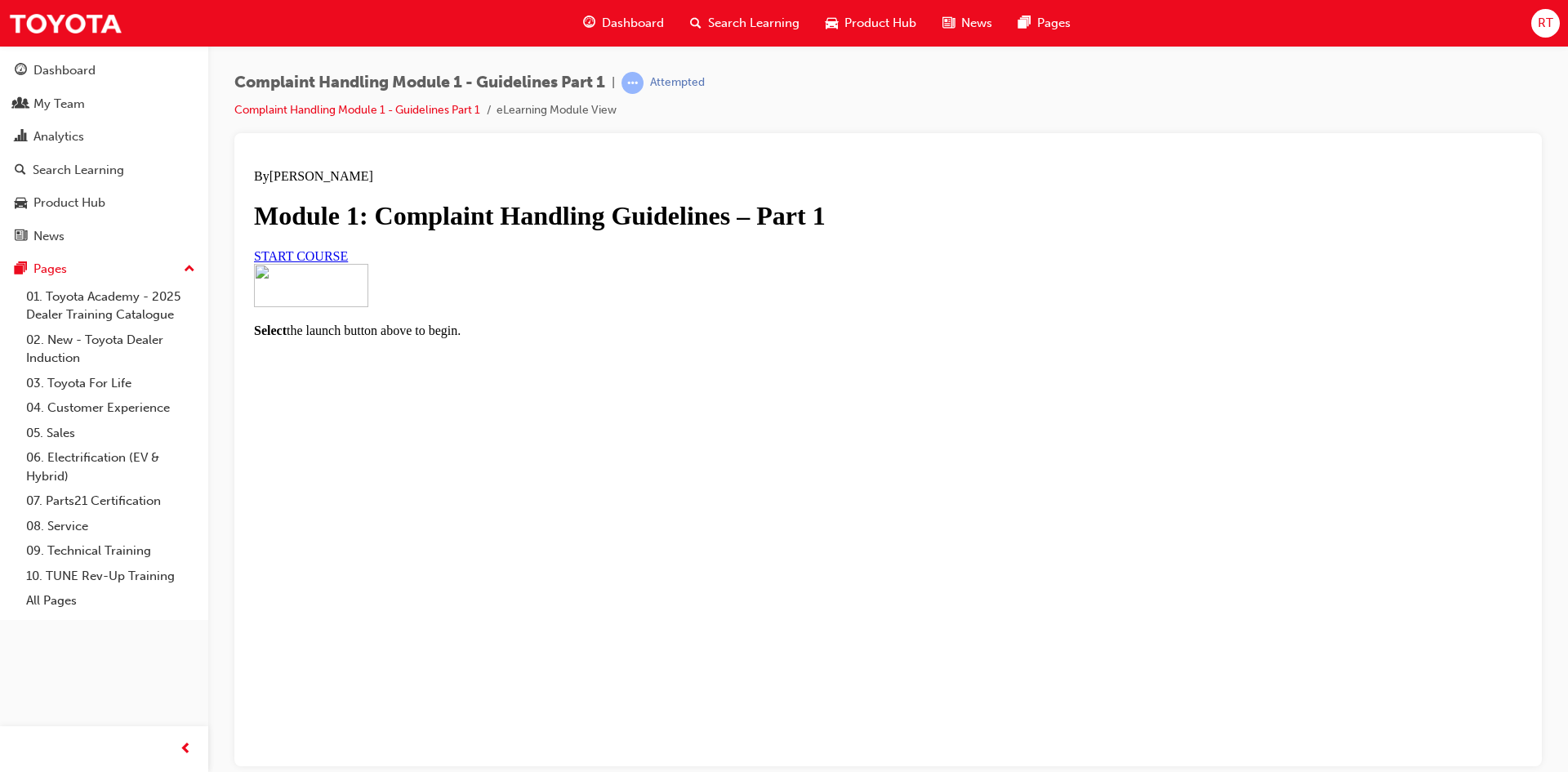
click at [348, 262] on link "START COURSE" at bounding box center [301, 255] width 94 height 14
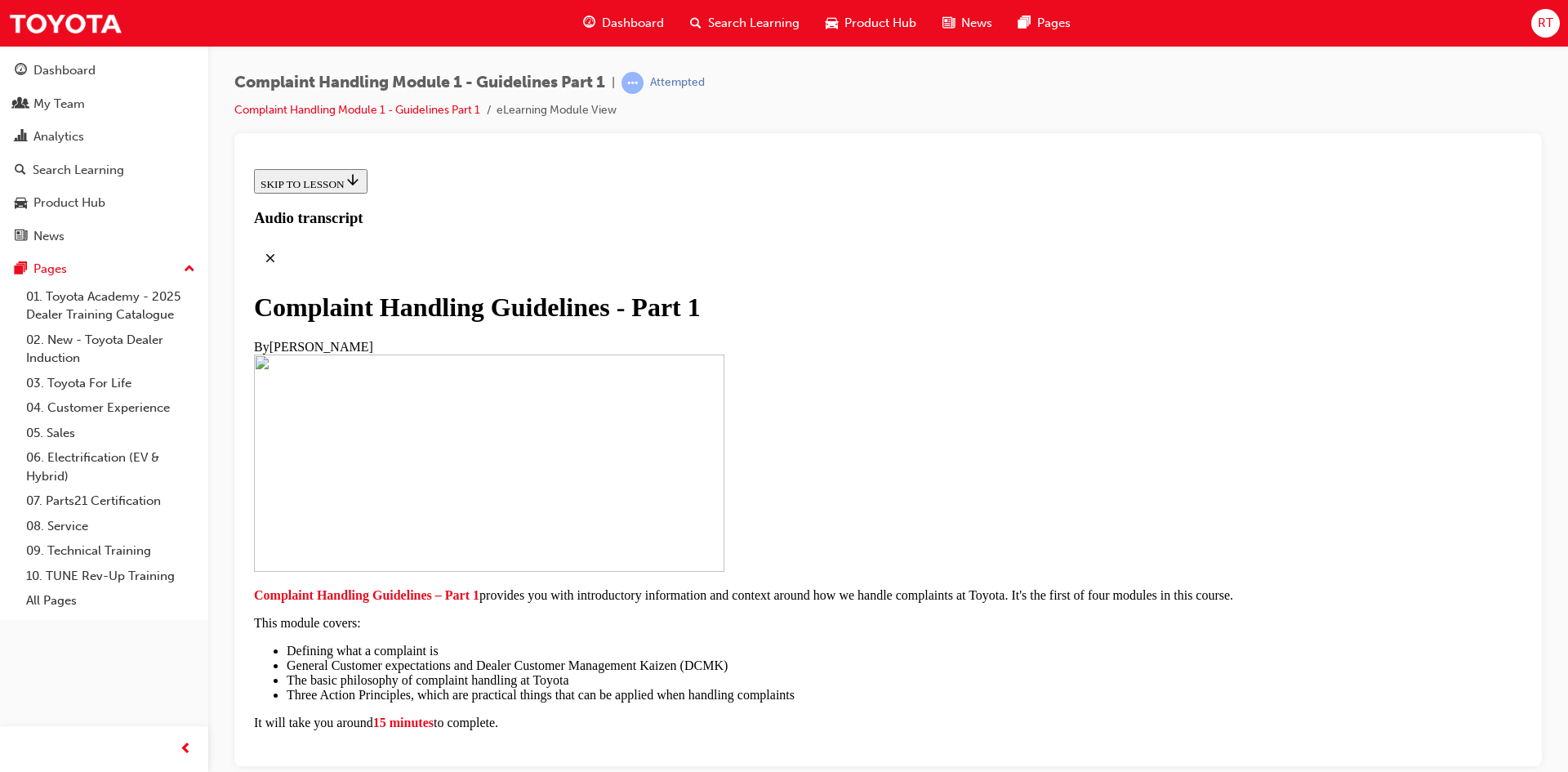
scroll to position [245, 0]
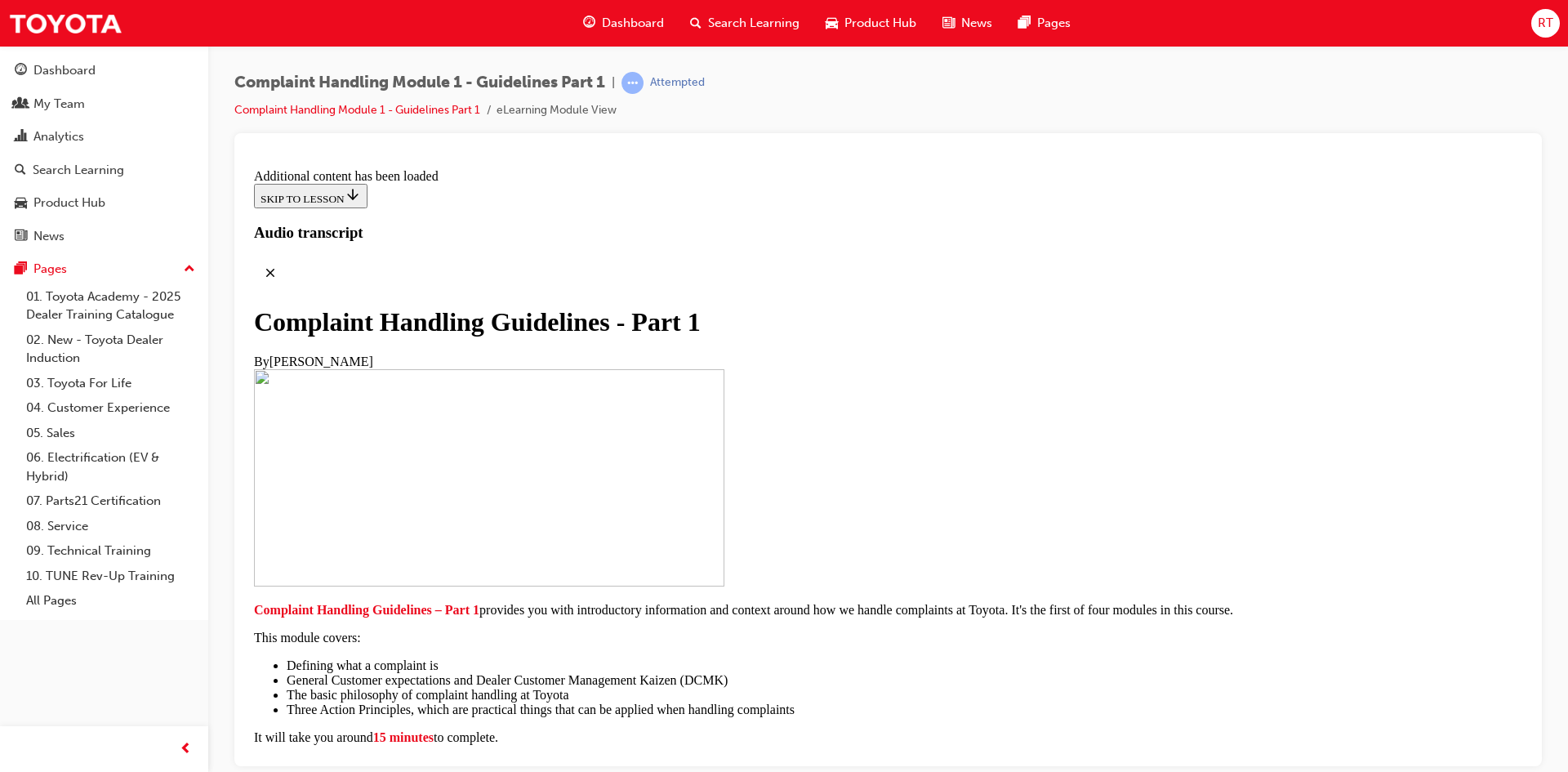
scroll to position [1091, 0]
drag, startPoint x: 806, startPoint y: 446, endPoint x: 1114, endPoint y: 428, distance: 308.5
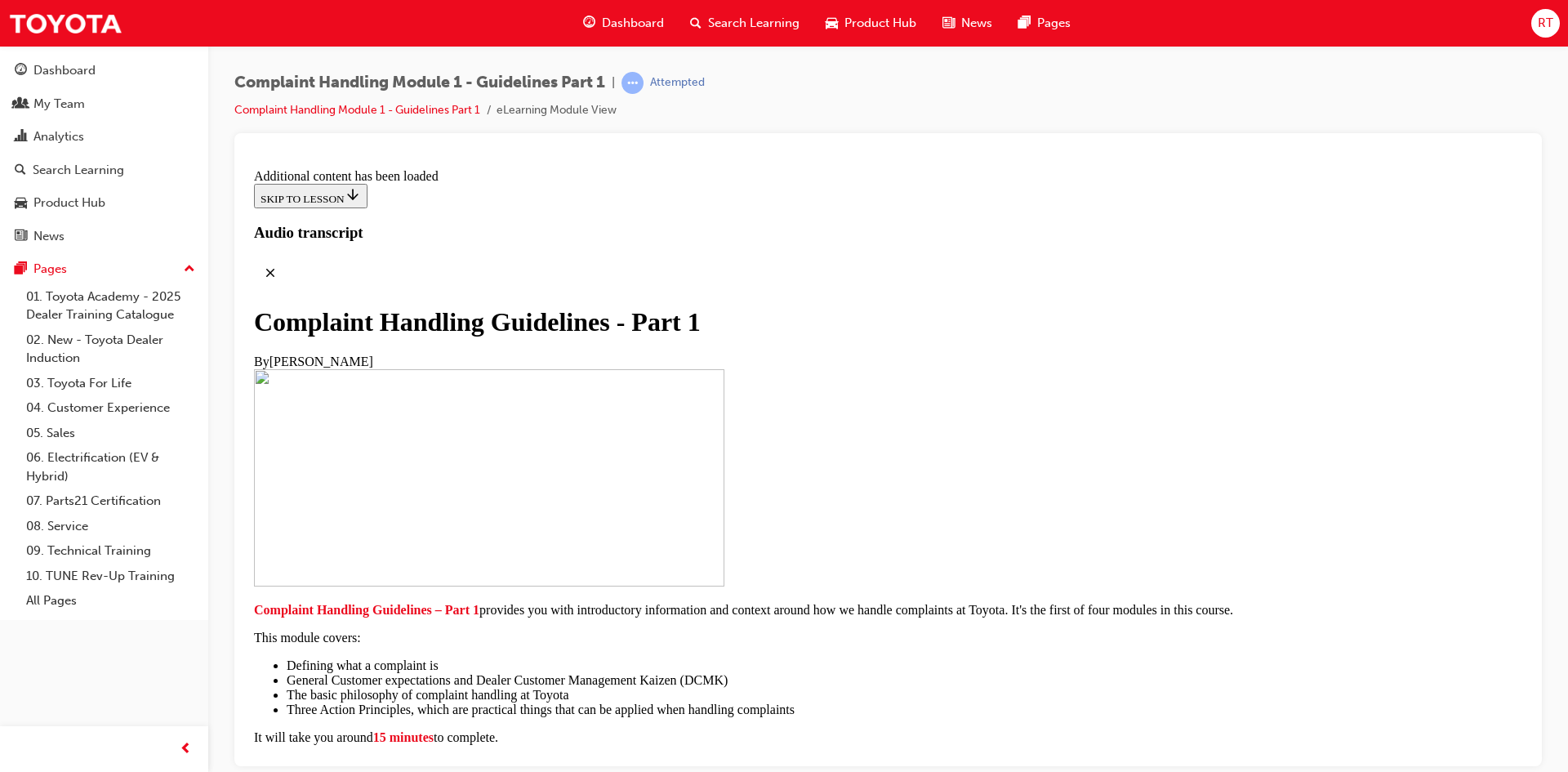
scroll to position [1589, 0]
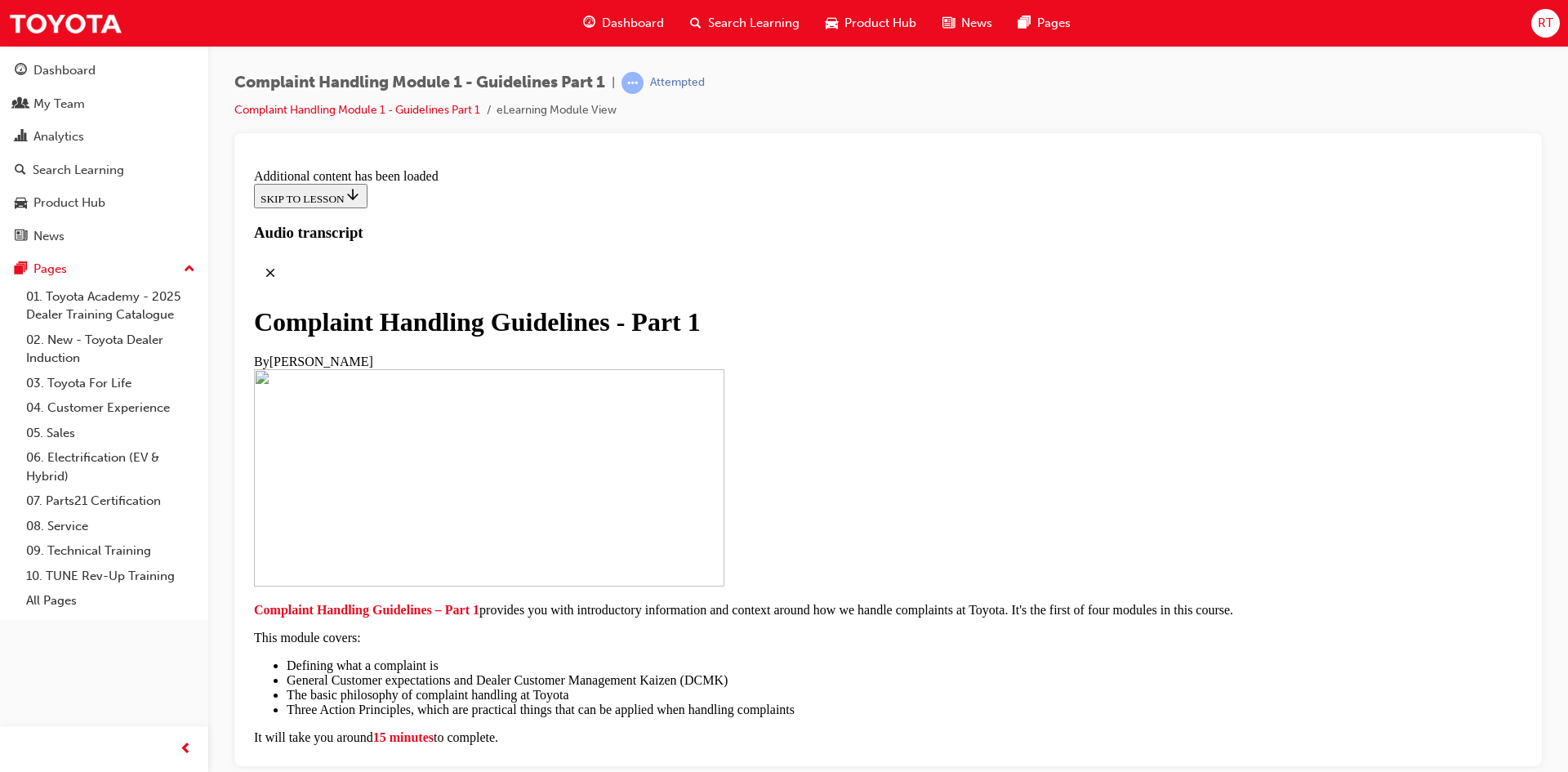
scroll to position [6180, 0]
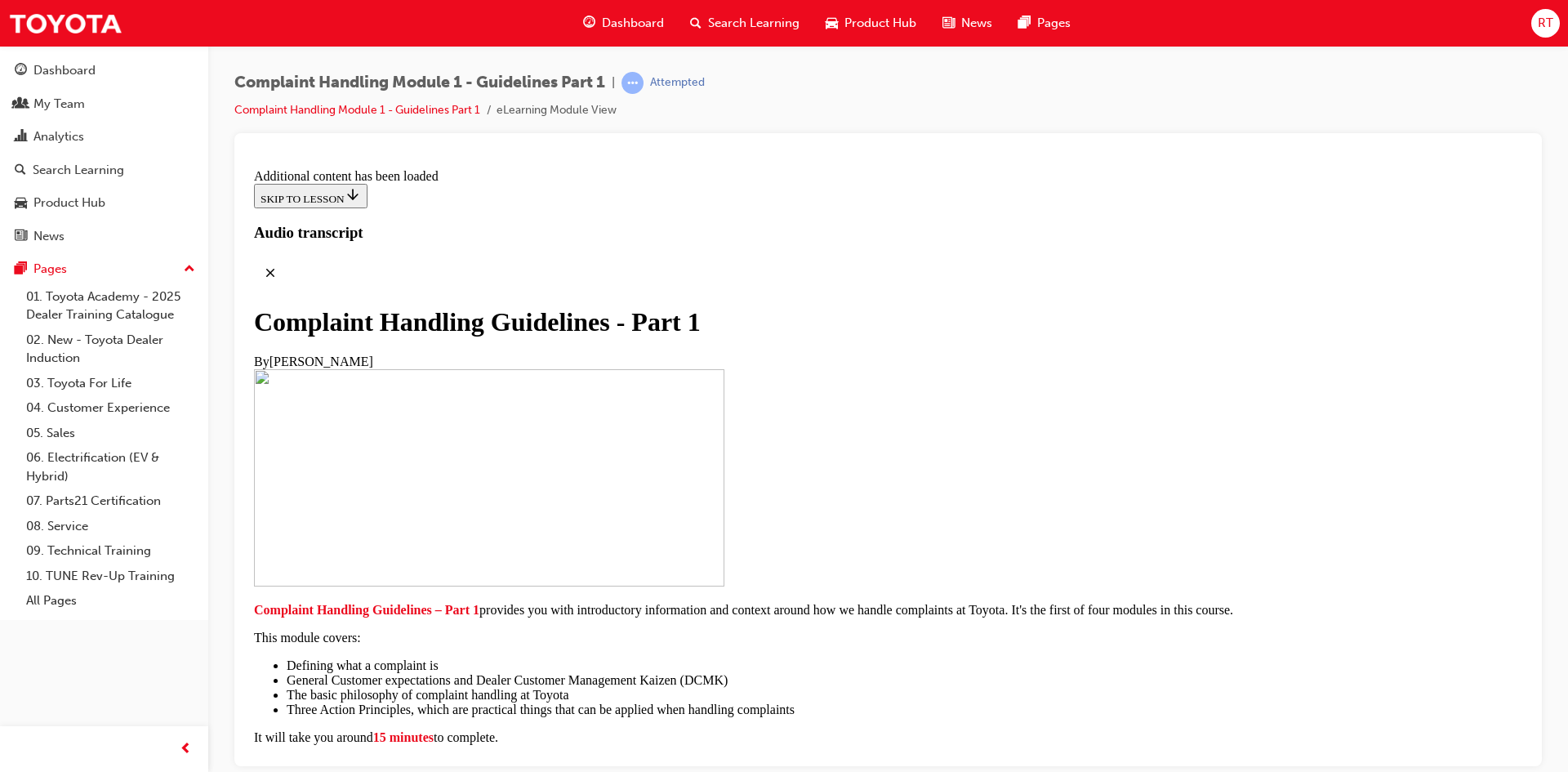
scroll to position [8362, 0]
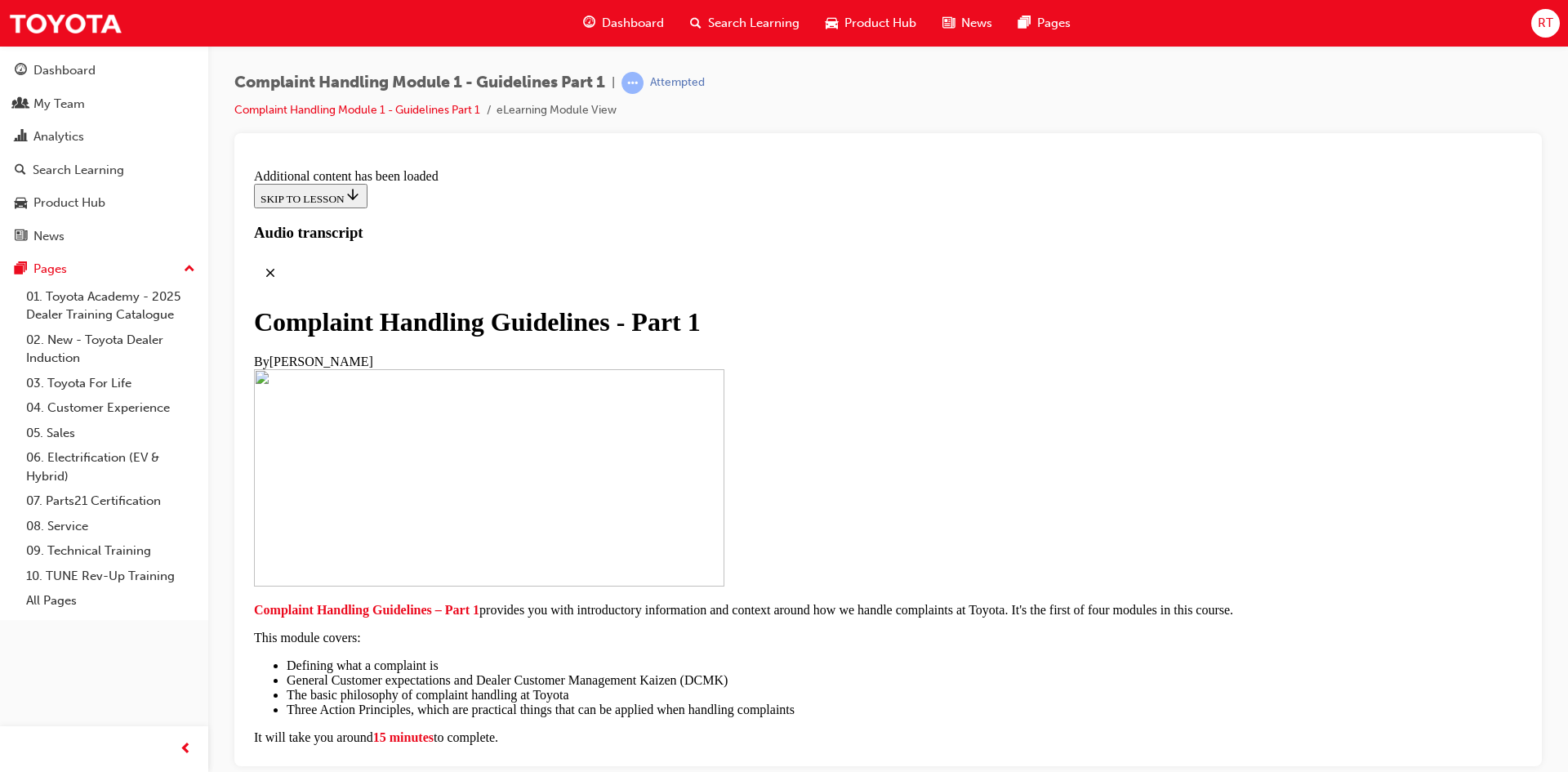
scroll to position [9657, 0]
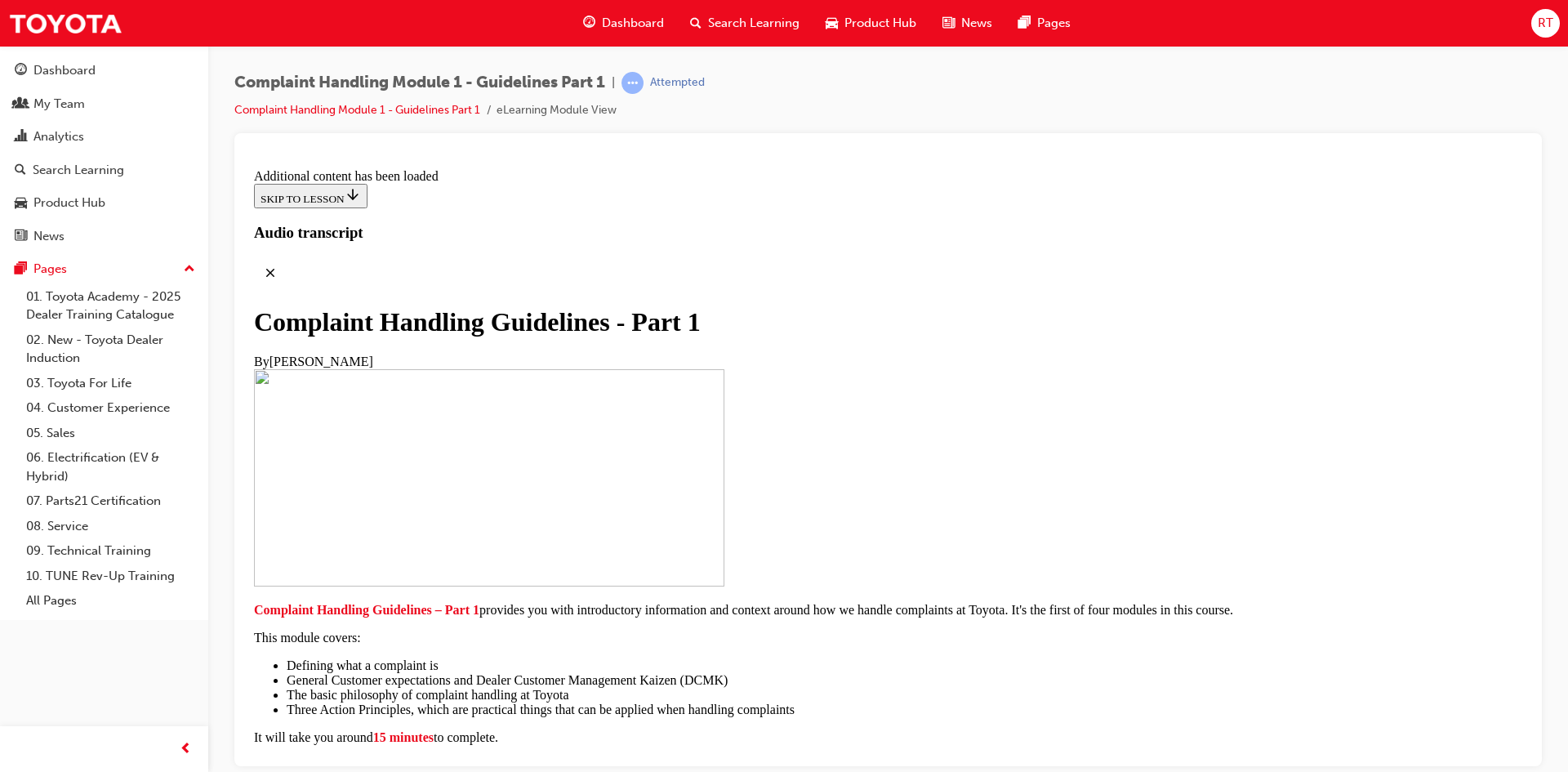
scroll to position [11034, 0]
radio input "true"
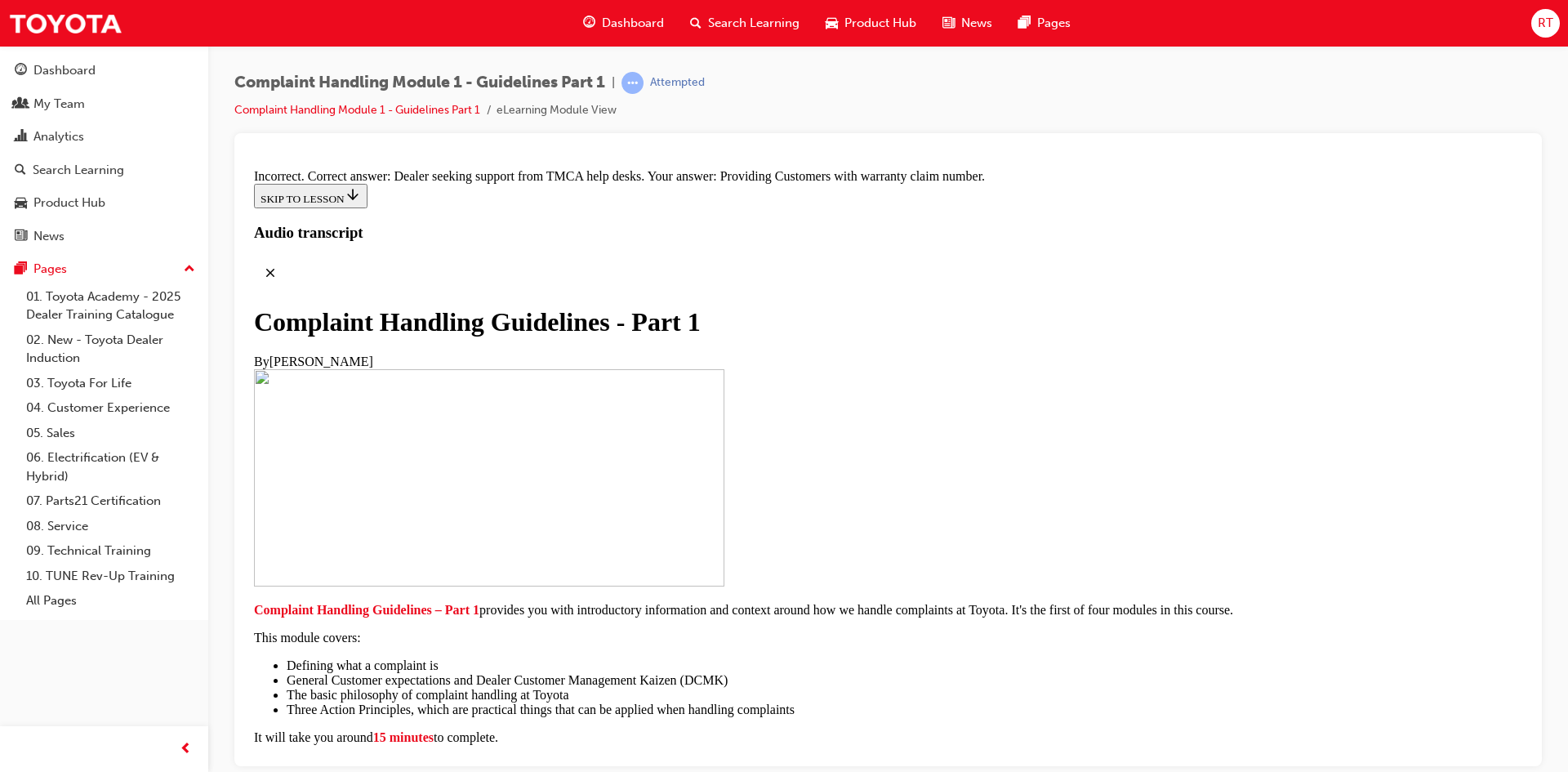
scroll to position [11209, 0]
radio input "true"
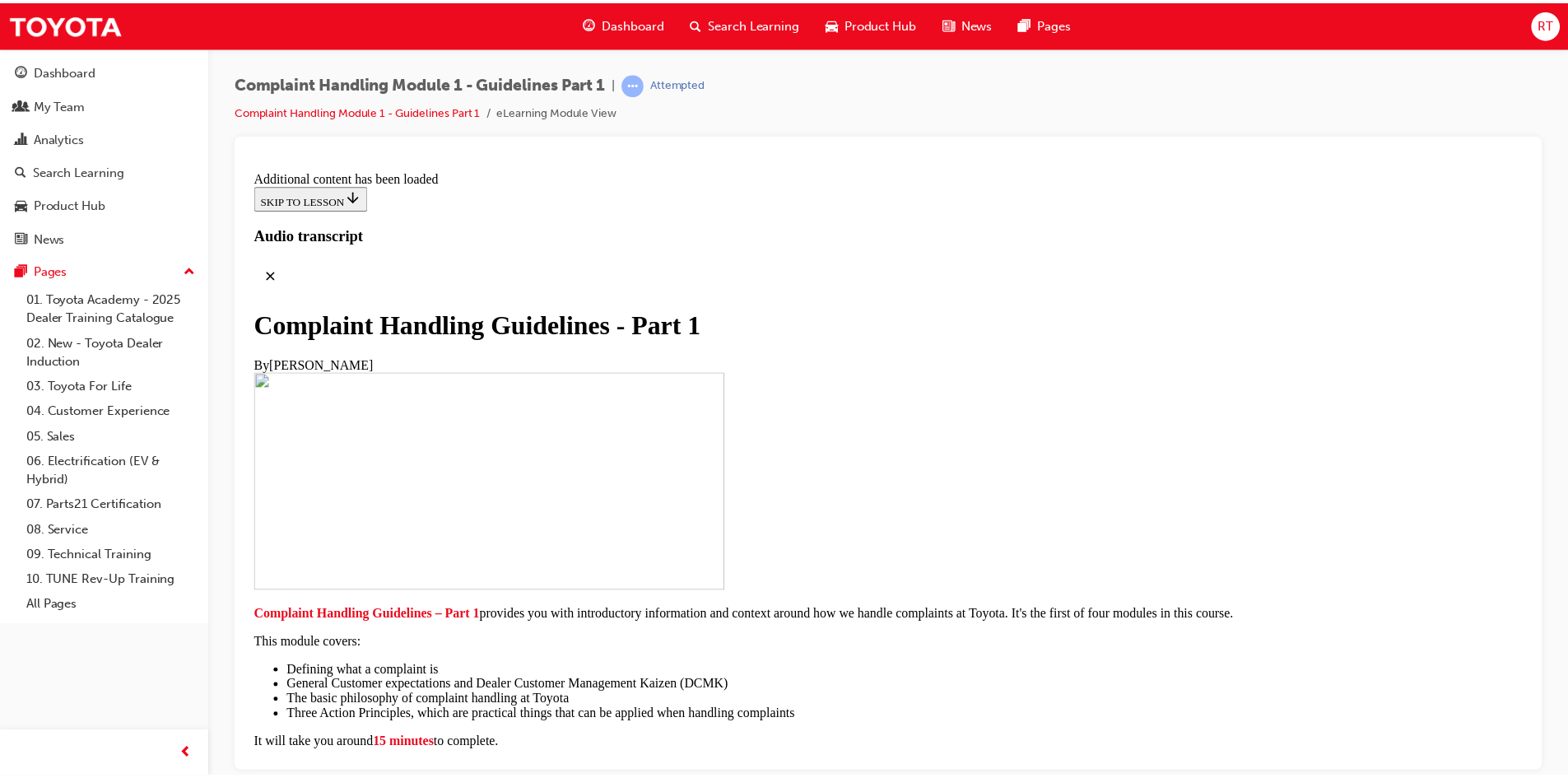
scroll to position [12112, 0]
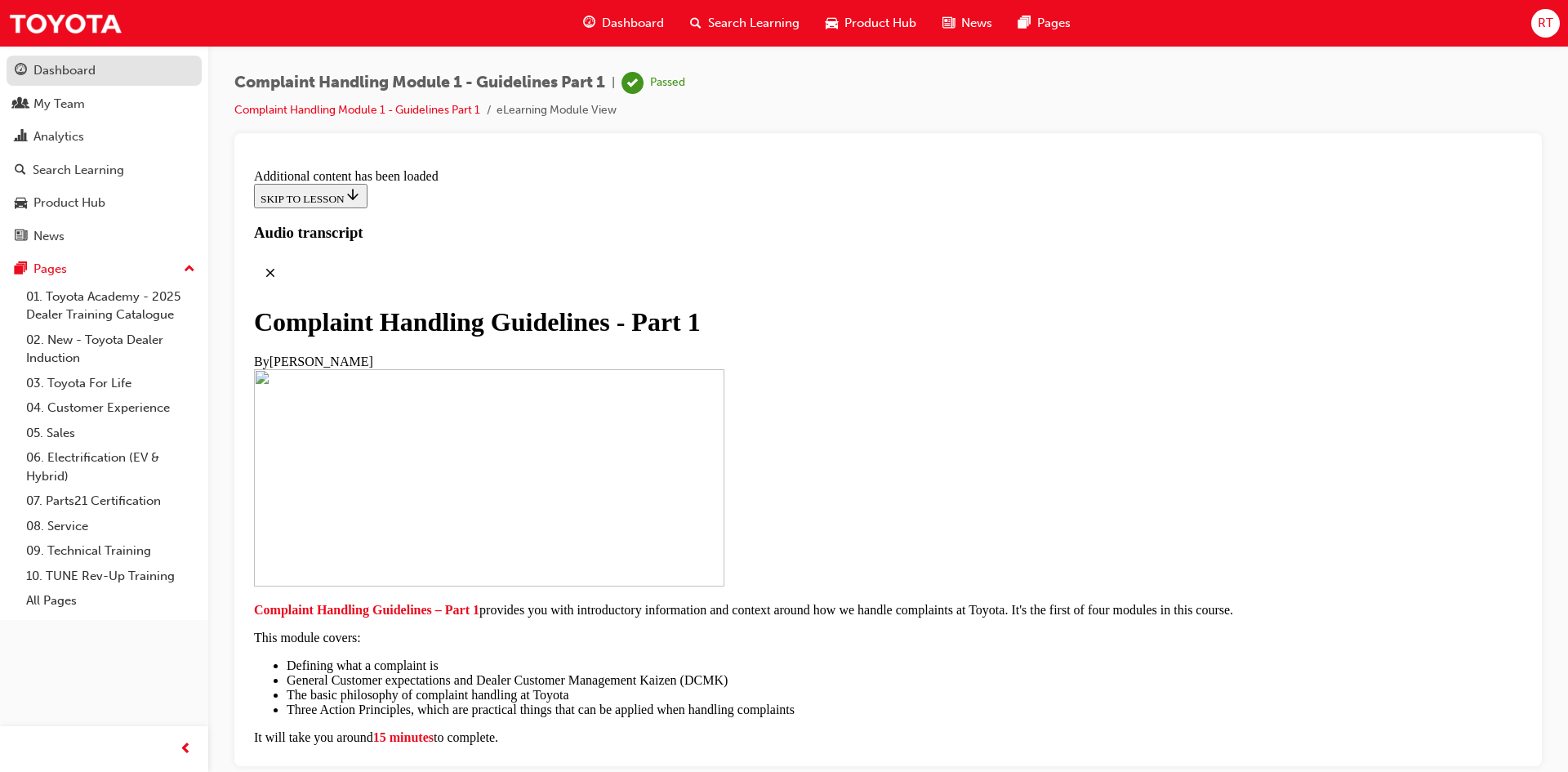
click at [104, 78] on div "Dashboard" at bounding box center [104, 71] width 179 height 21
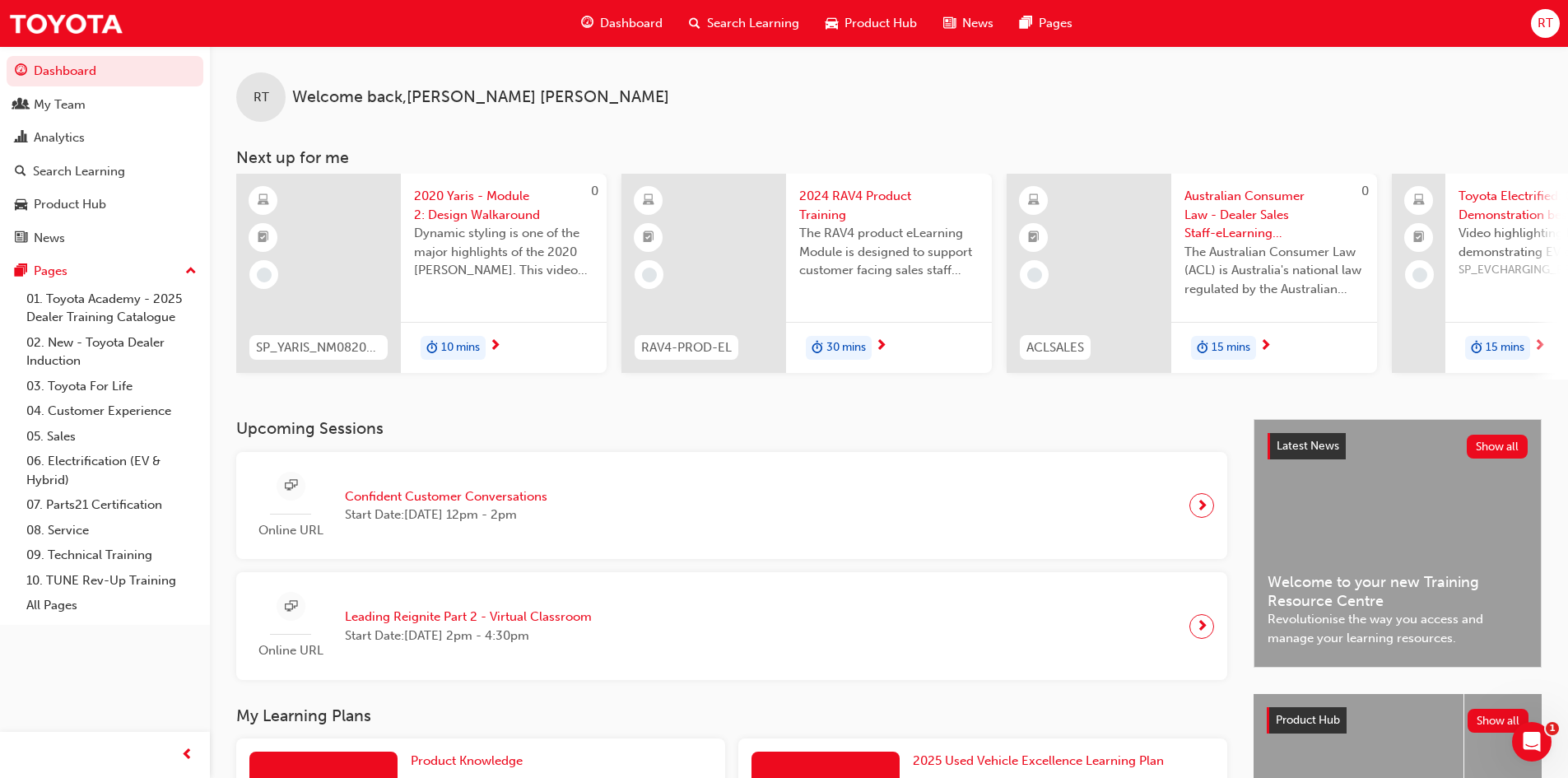
click at [907, 22] on div "Dashboard Search Learning Product Hub News Pages RT" at bounding box center [784, 23] width 1568 height 47
click at [907, 22] on div "RT" at bounding box center [1545, 22] width 28 height 28
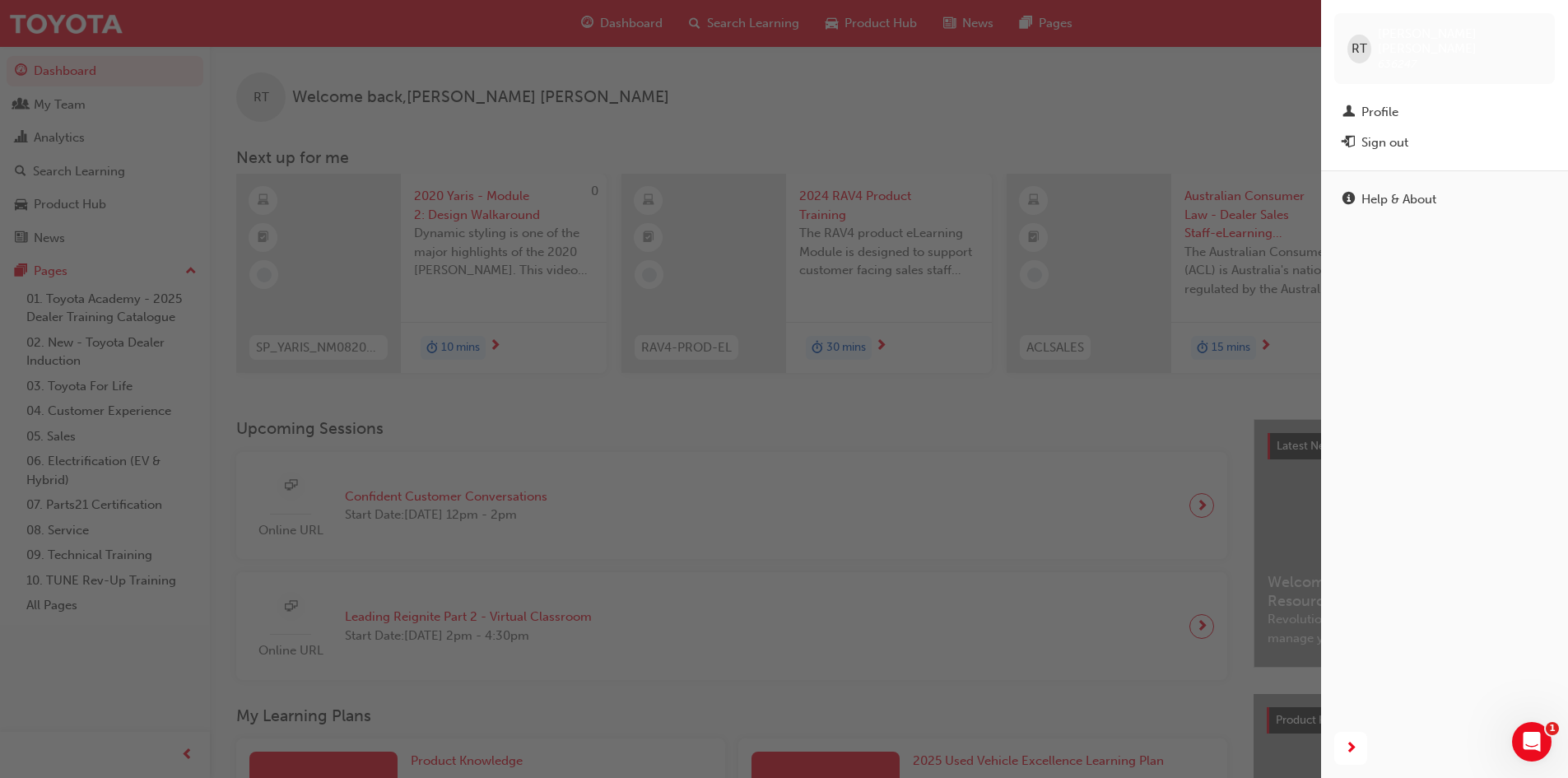
click at [907, 122] on div "button" at bounding box center [661, 389] width 1321 height 778
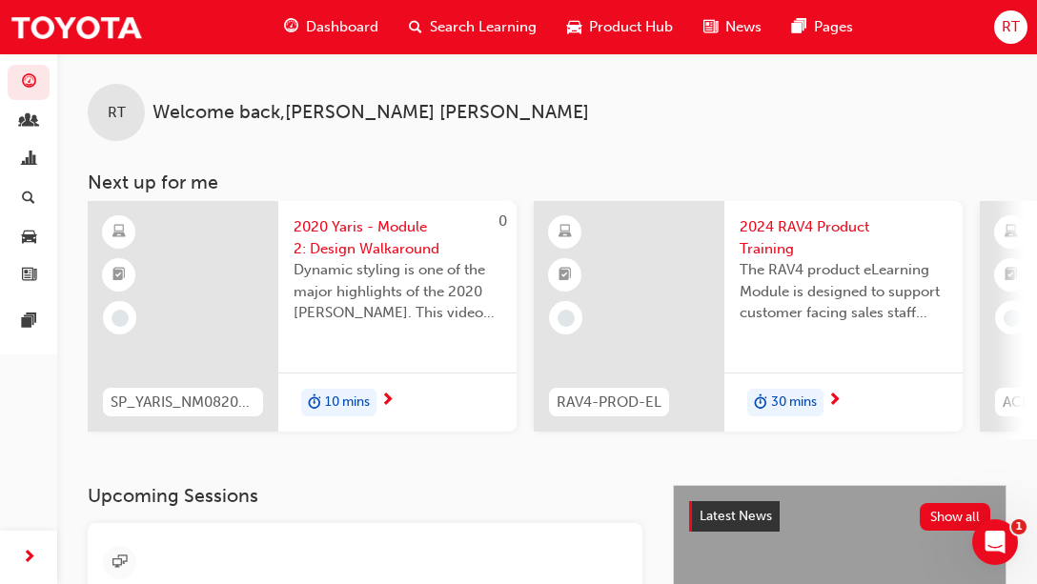
click at [999, 17] on div "RT" at bounding box center [1010, 26] width 33 height 33
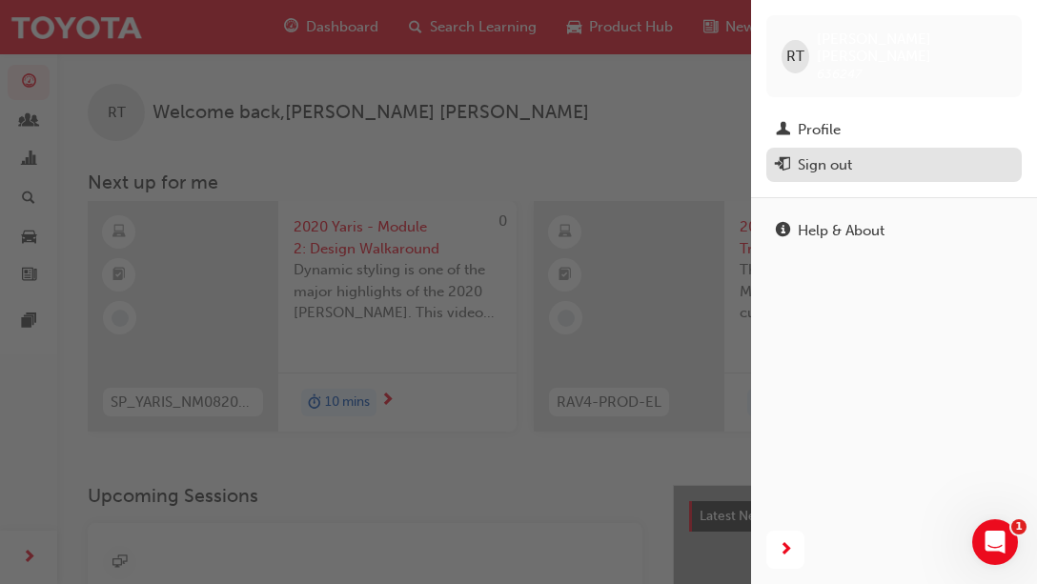
click at [832, 154] on div "Sign out" at bounding box center [825, 165] width 54 height 22
